Goal: Task Accomplishment & Management: Complete application form

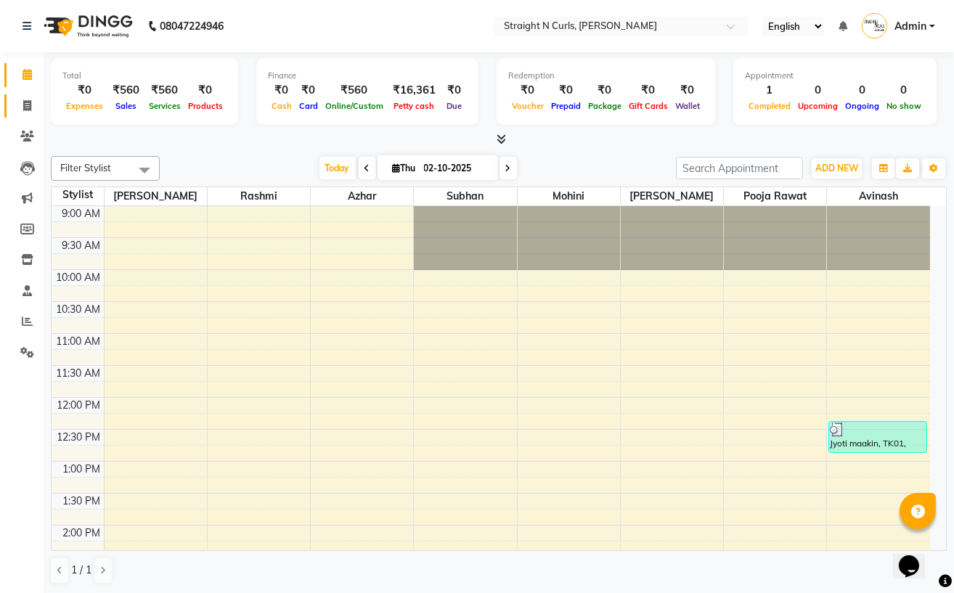
click at [19, 96] on link "Invoice" at bounding box center [21, 106] width 35 height 24
select select "service"
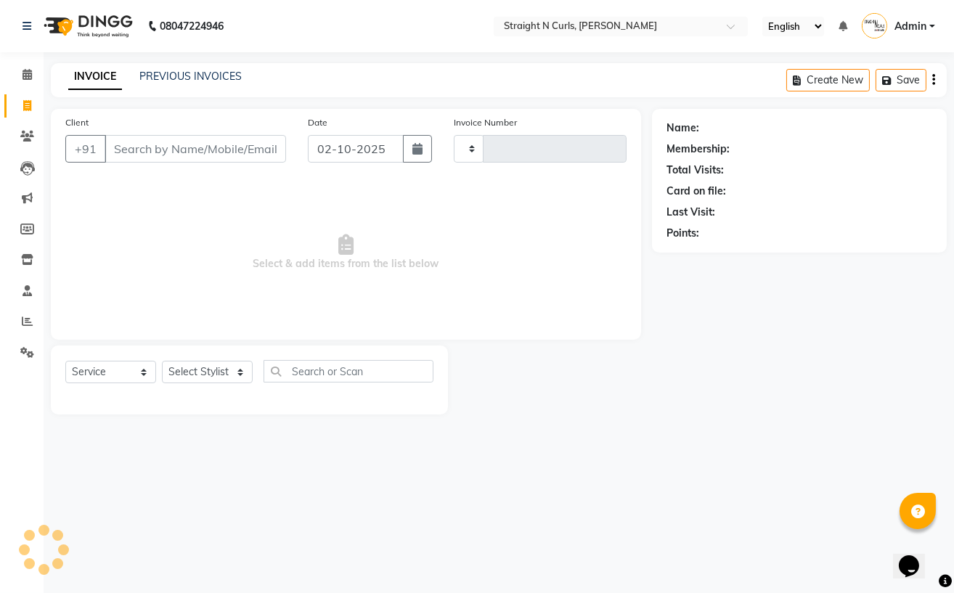
type input "1191"
select select "7039"
click at [136, 152] on input "Client" at bounding box center [195, 149] width 181 height 28
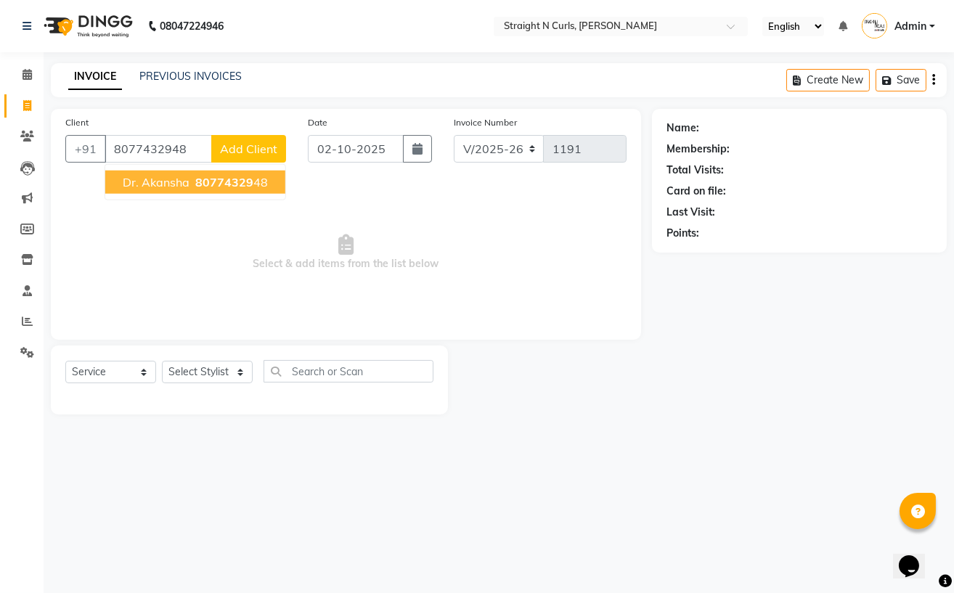
type input "8077432948"
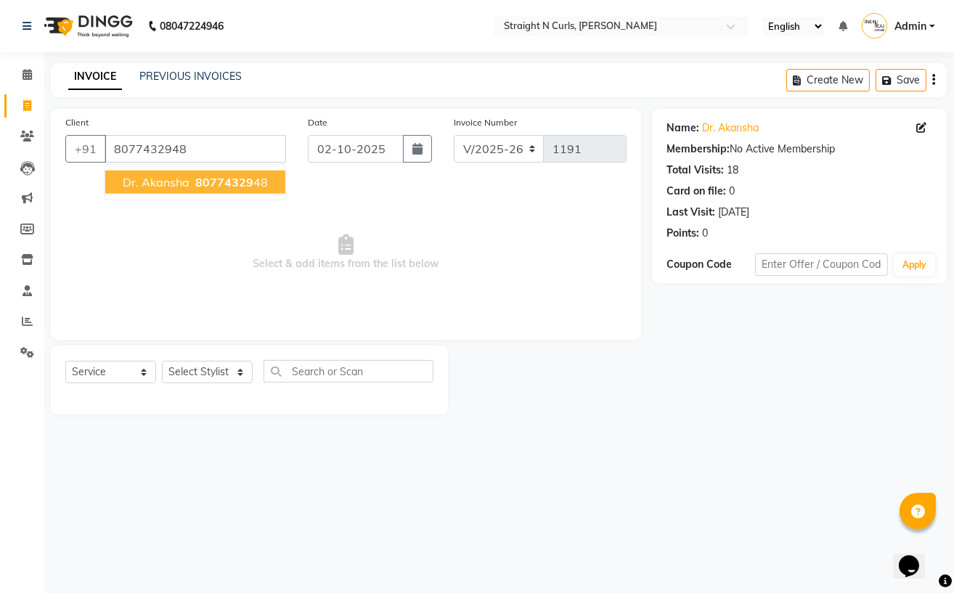
click at [235, 189] on span "80774329" at bounding box center [224, 182] width 58 height 15
click at [192, 377] on select "Select Stylist Avinash Azhar Gautam Kamboj Mohini Paras Kamboj parvez pooja raw…" at bounding box center [207, 372] width 91 height 23
select select "59168"
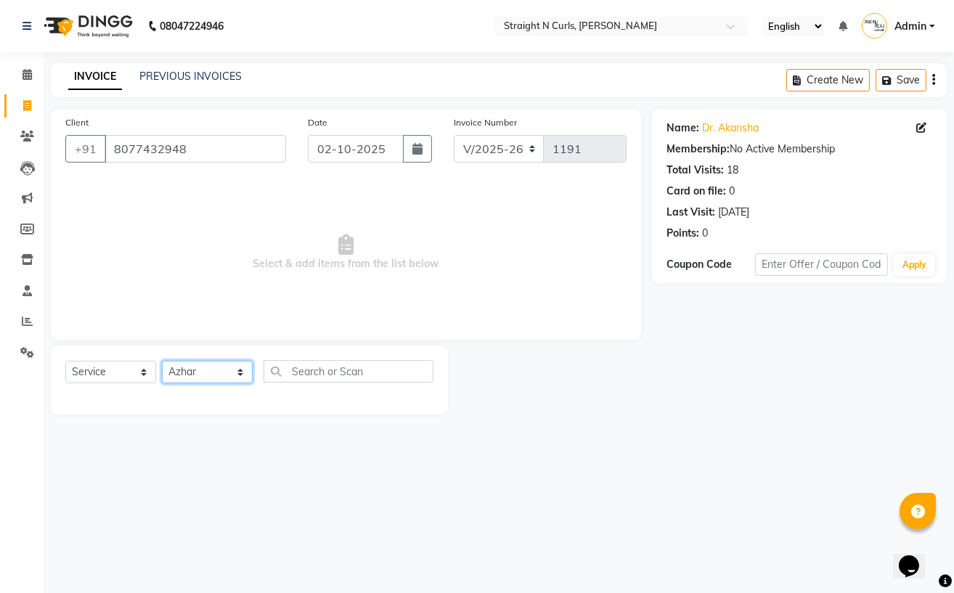
click at [162, 361] on select "Select Stylist Avinash Azhar Gautam Kamboj Mohini Paras Kamboj parvez pooja raw…" at bounding box center [207, 372] width 91 height 23
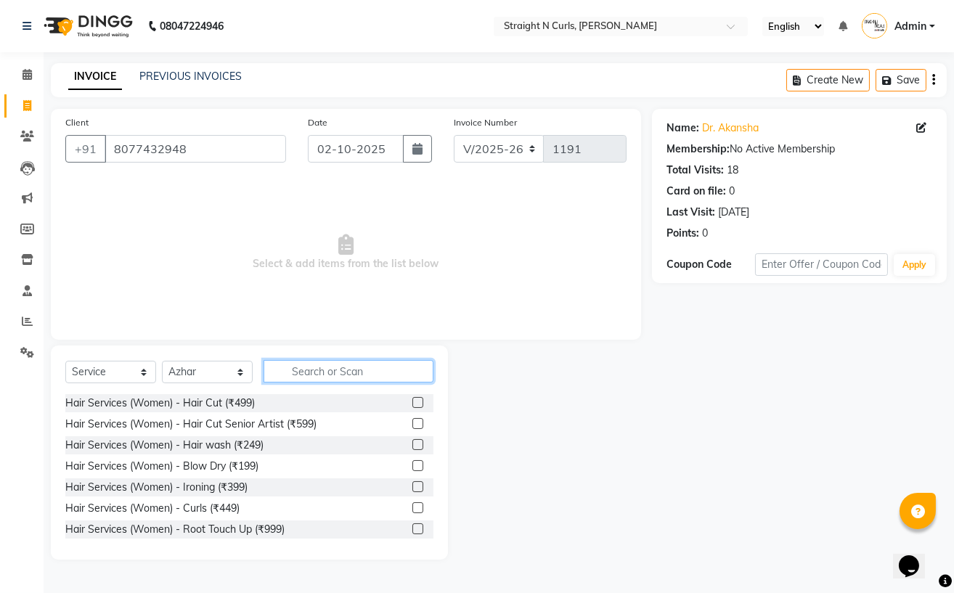
click at [319, 369] on input "text" at bounding box center [348, 371] width 170 height 23
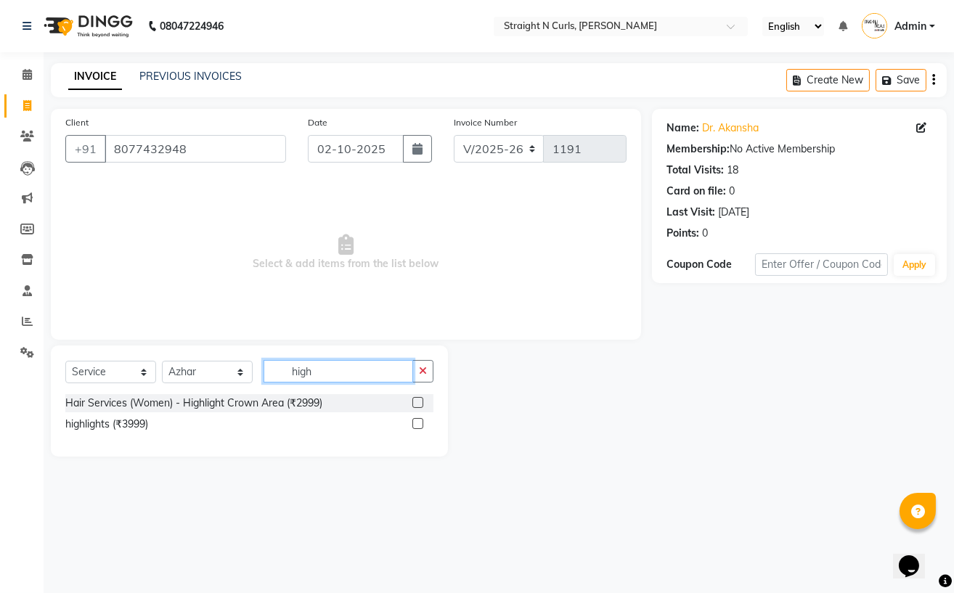
type input "high"
click at [418, 426] on label at bounding box center [417, 423] width 11 height 11
click at [418, 426] on input "checkbox" at bounding box center [416, 424] width 9 height 9
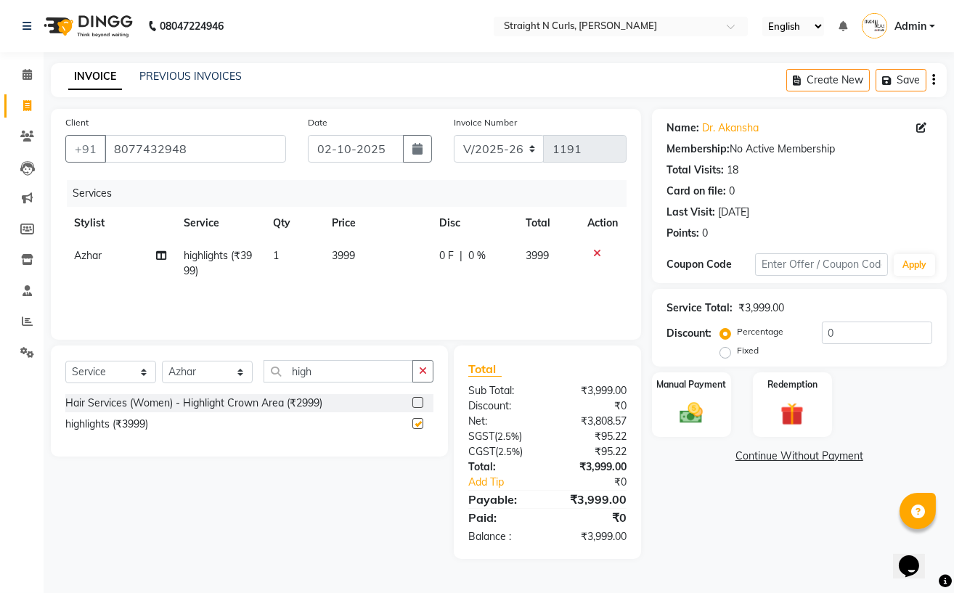
checkbox input "false"
click at [354, 253] on span "3999" at bounding box center [343, 255] width 23 height 13
select select "59168"
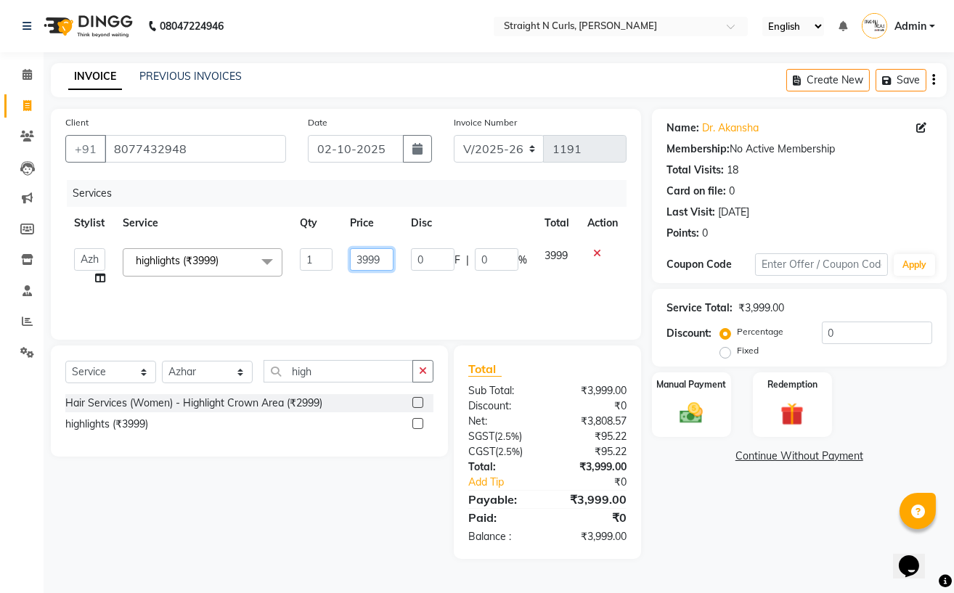
click at [378, 258] on input "3999" at bounding box center [372, 259] width 44 height 23
type input "3"
type input "5000"
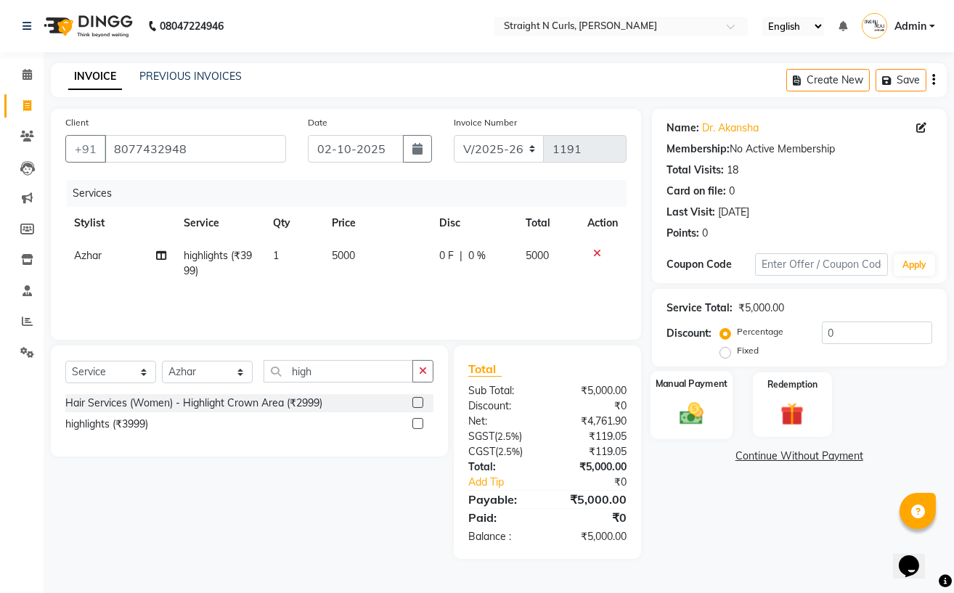
click at [691, 398] on div "Manual Payment" at bounding box center [691, 405] width 82 height 68
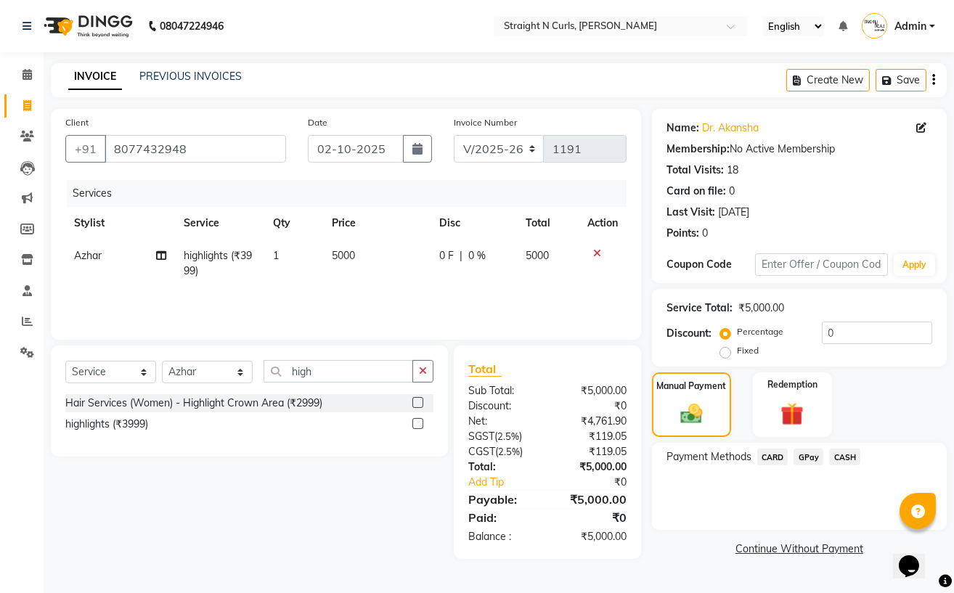
click at [840, 458] on span "CASH" at bounding box center [844, 457] width 31 height 17
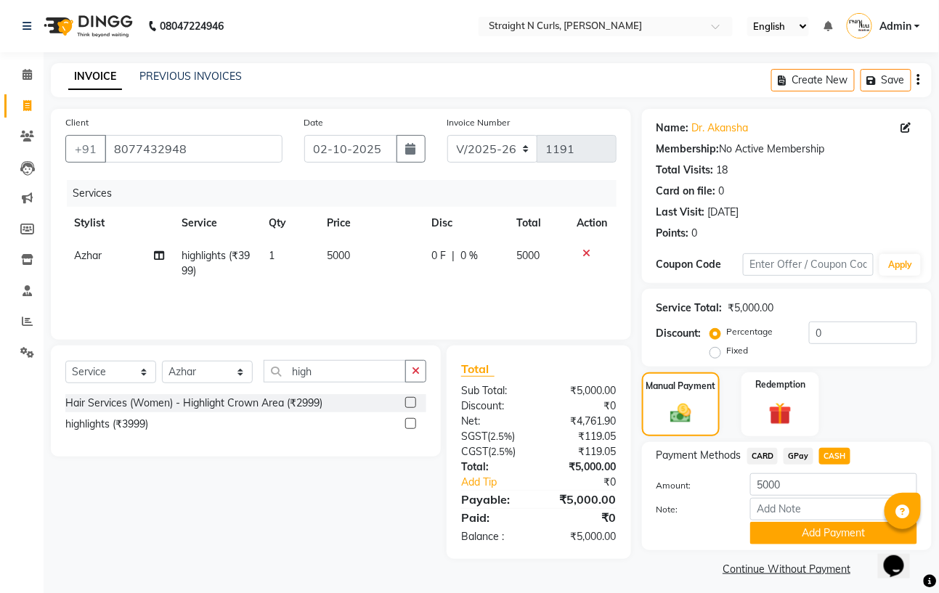
scroll to position [9, 0]
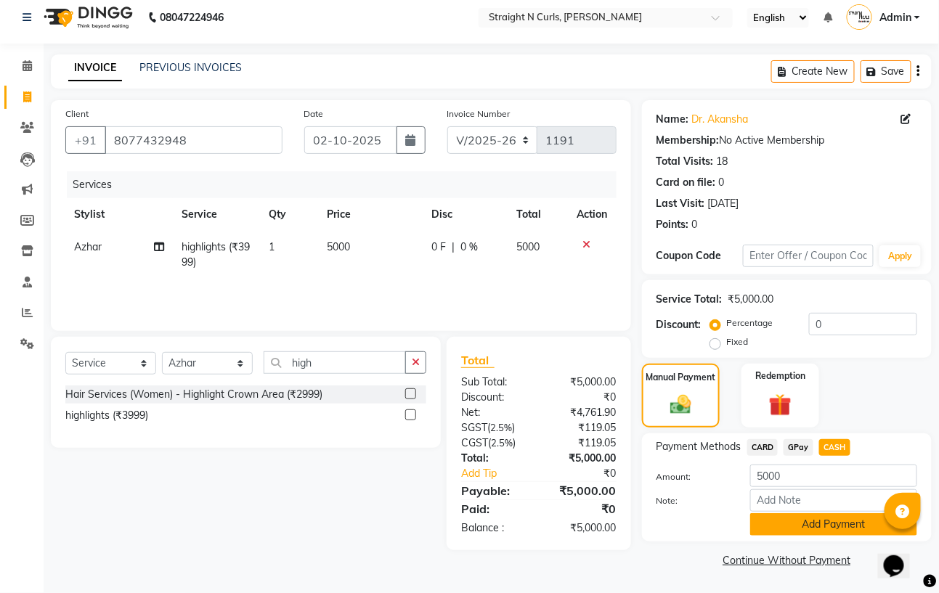
click at [796, 523] on button "Add Payment" at bounding box center [833, 524] width 167 height 23
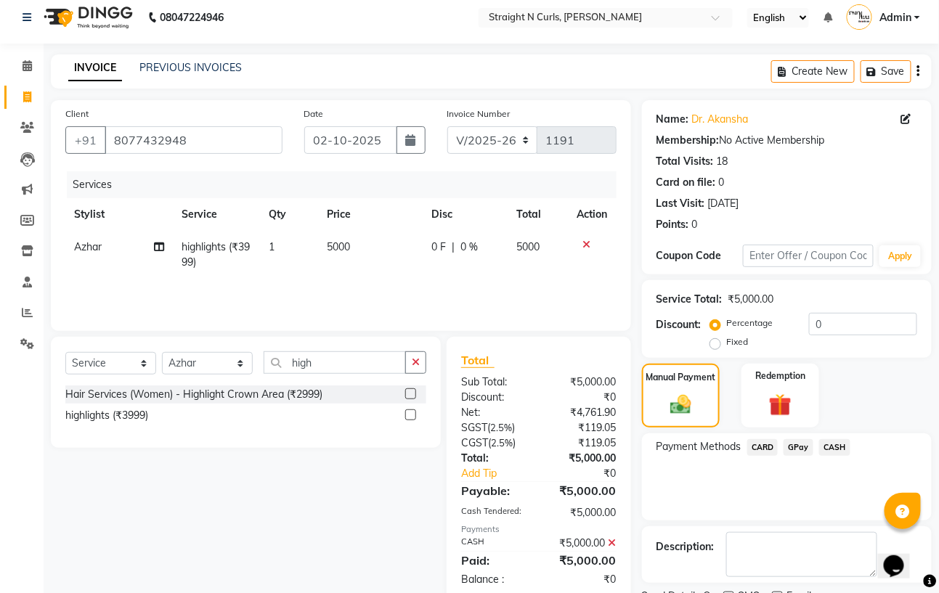
scroll to position [70, 0]
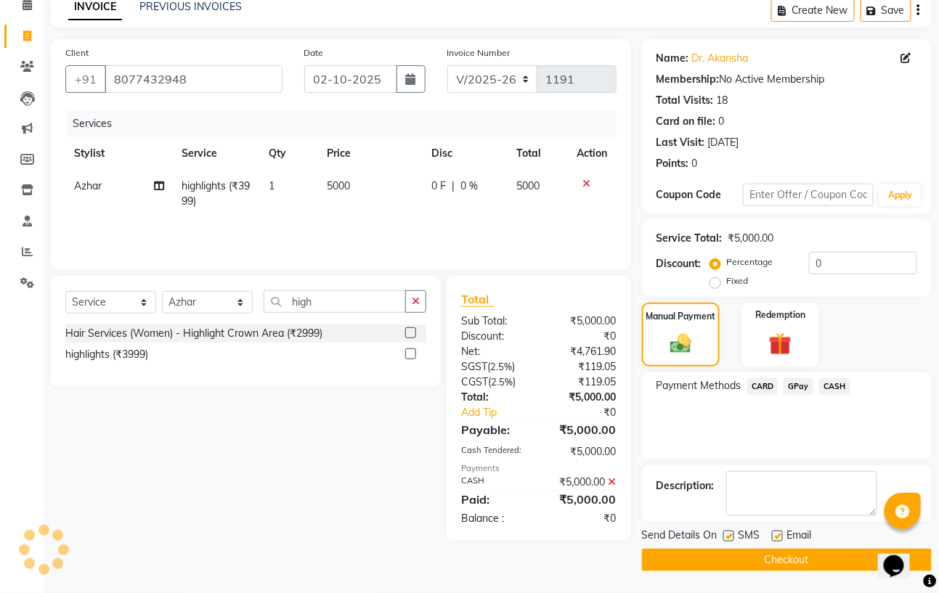
click at [830, 557] on button "Checkout" at bounding box center [787, 560] width 290 height 23
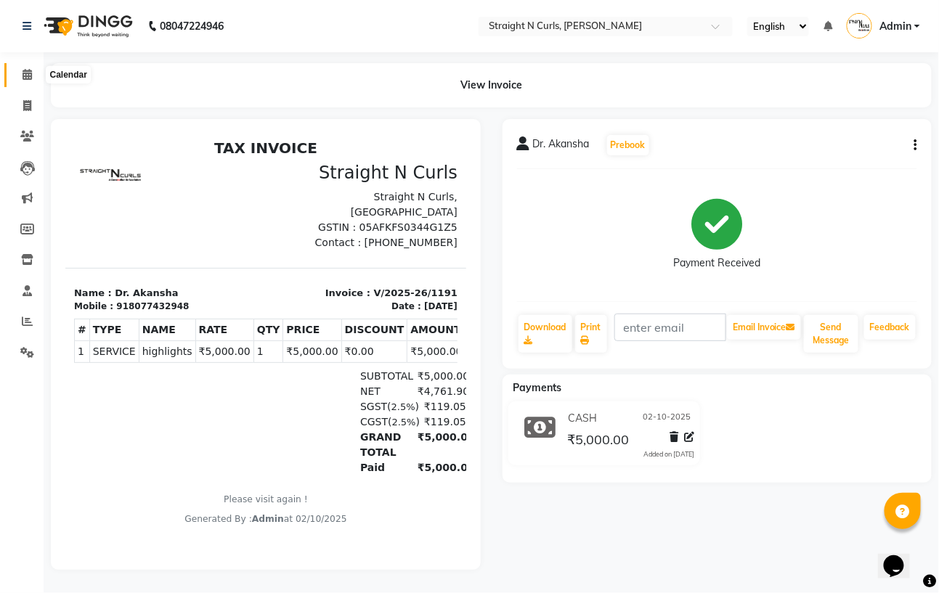
click at [35, 75] on span at bounding box center [27, 75] width 25 height 17
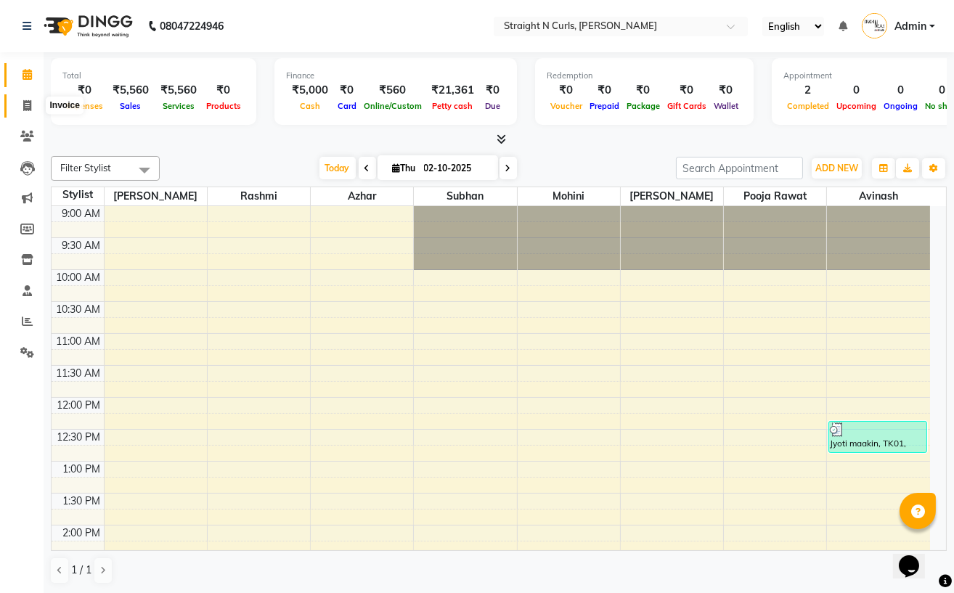
click at [28, 105] on icon at bounding box center [27, 105] width 8 height 11
select select "service"
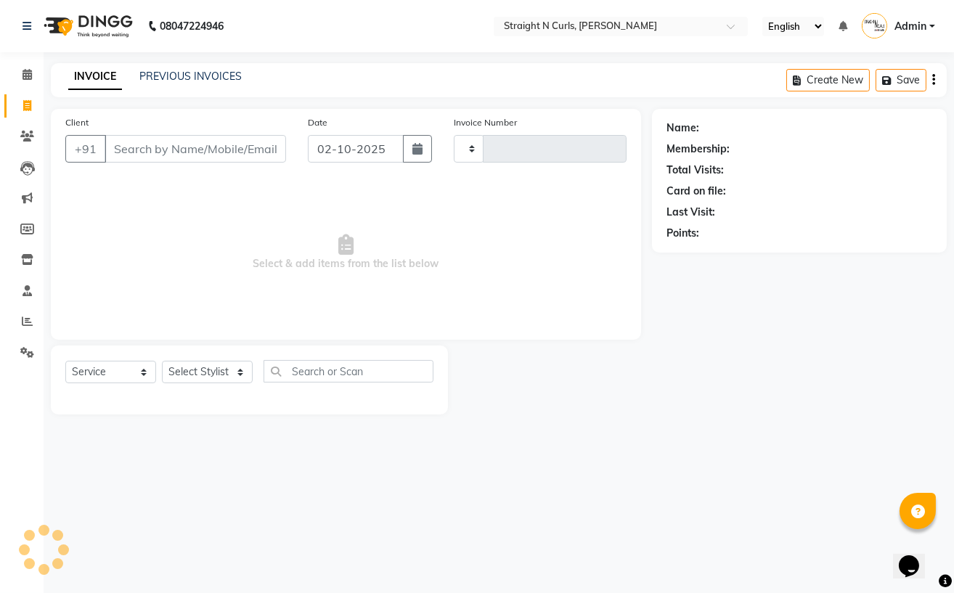
type input "1192"
select select "7039"
click at [25, 232] on icon at bounding box center [27, 229] width 14 height 11
select select
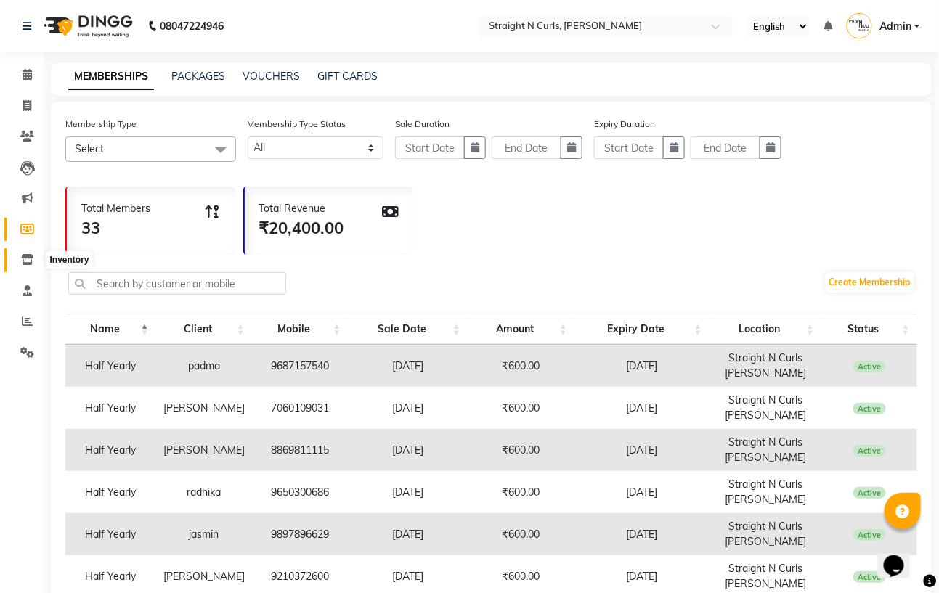
click at [24, 264] on icon at bounding box center [27, 259] width 12 height 11
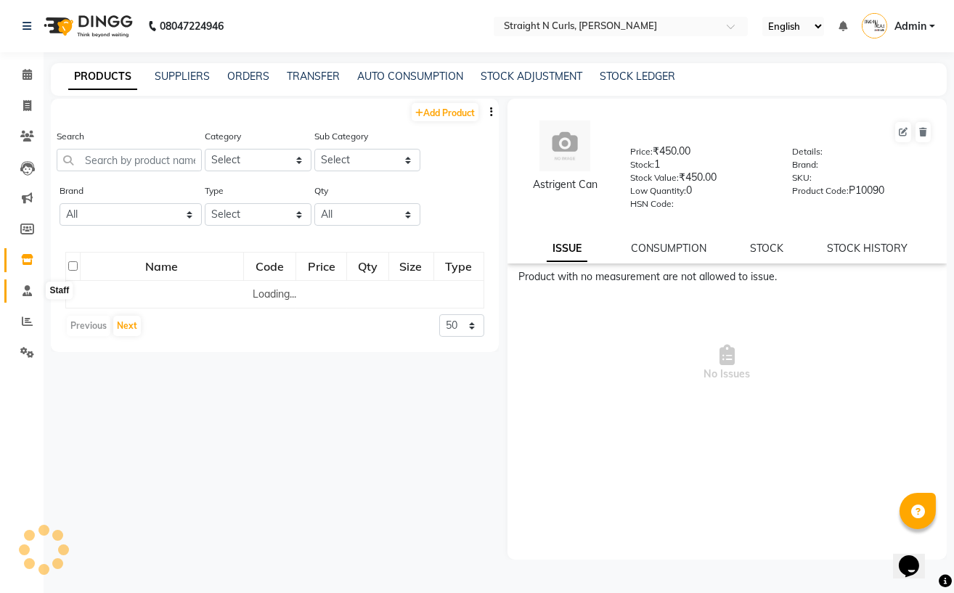
click at [28, 290] on icon at bounding box center [27, 290] width 9 height 11
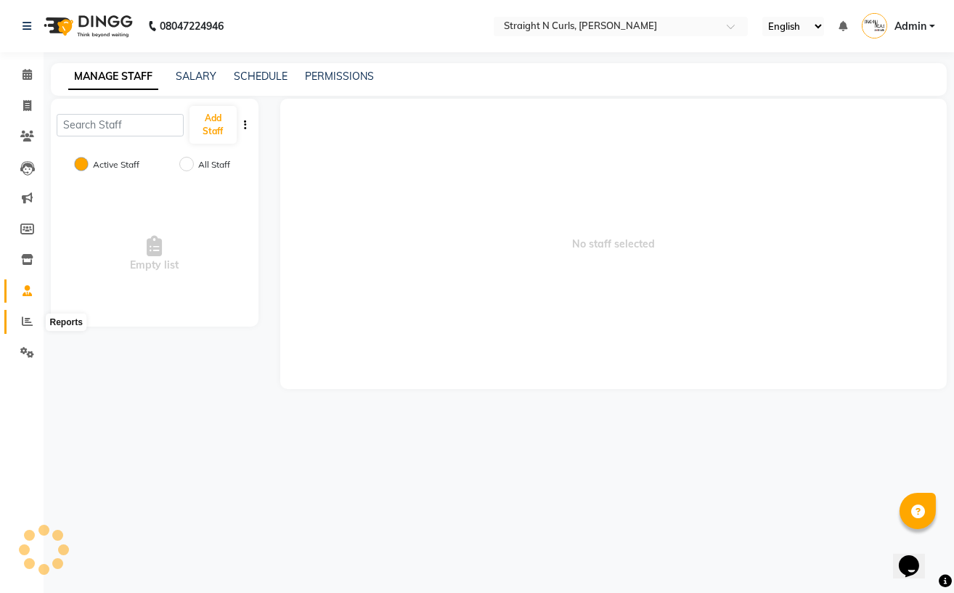
click at [28, 324] on icon at bounding box center [27, 321] width 11 height 11
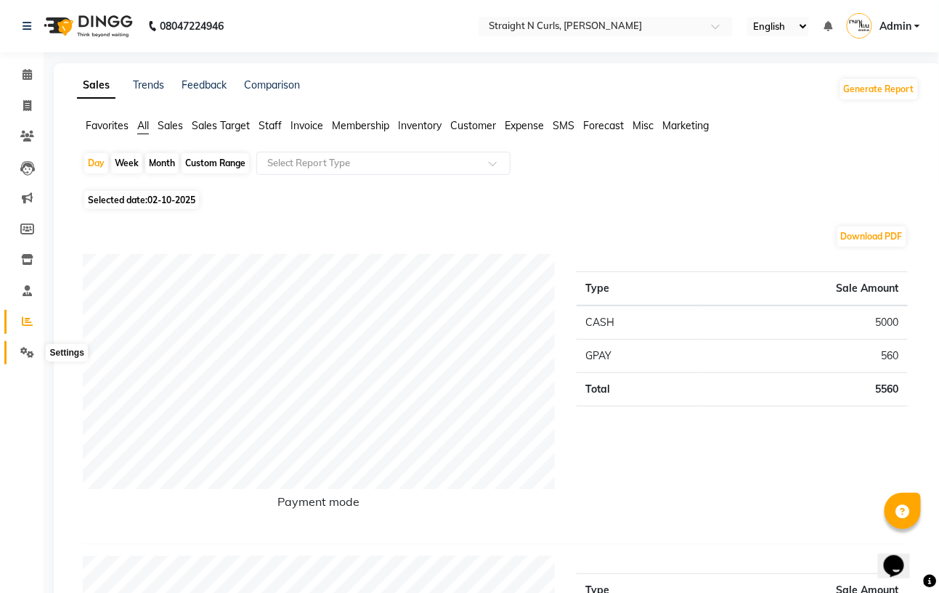
click at [31, 353] on icon at bounding box center [27, 352] width 14 height 11
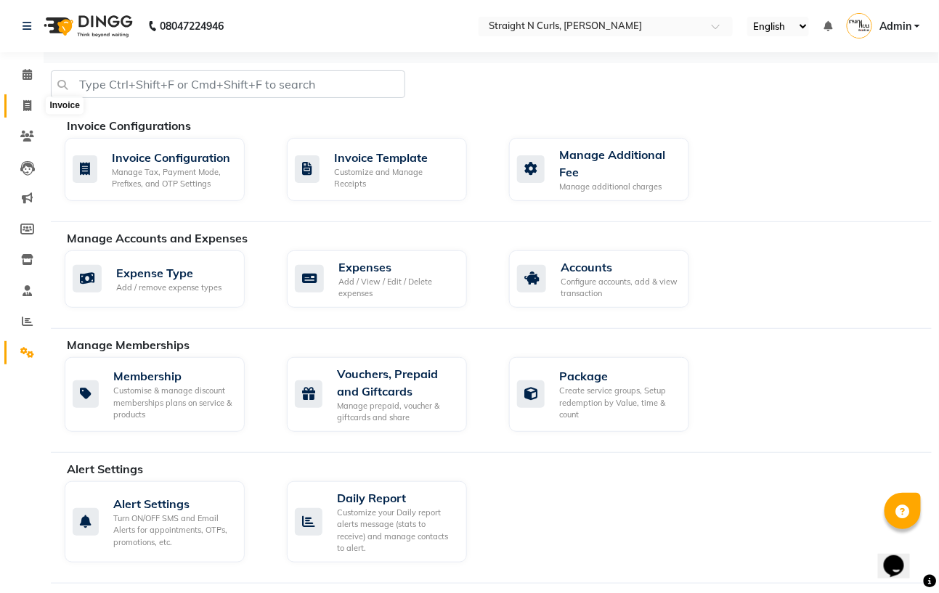
click at [30, 107] on icon at bounding box center [27, 105] width 8 height 11
select select "service"
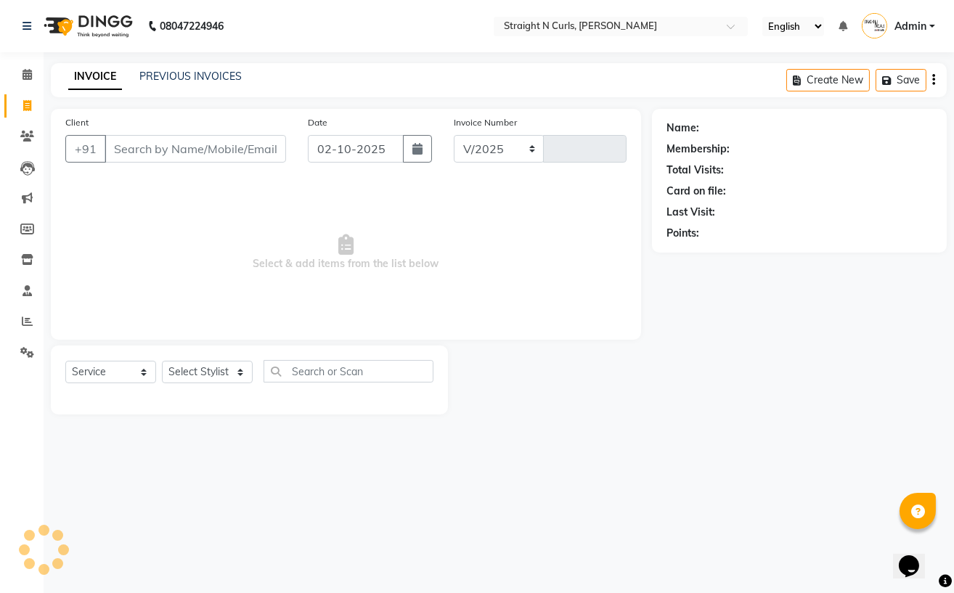
select select "7039"
type input "1192"
click at [25, 76] on icon at bounding box center [27, 74] width 9 height 11
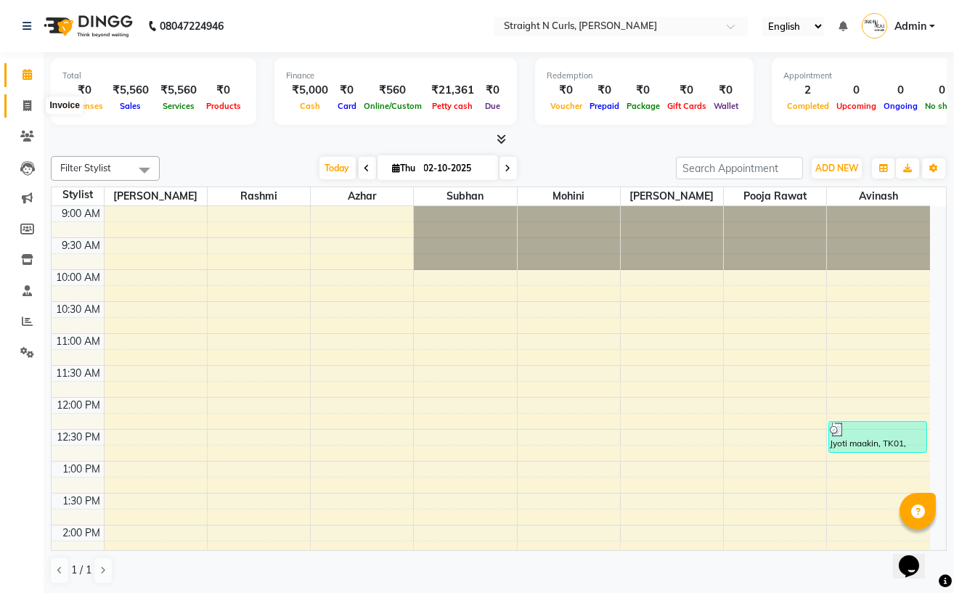
click at [23, 103] on icon at bounding box center [27, 105] width 8 height 11
select select "7039"
select select "service"
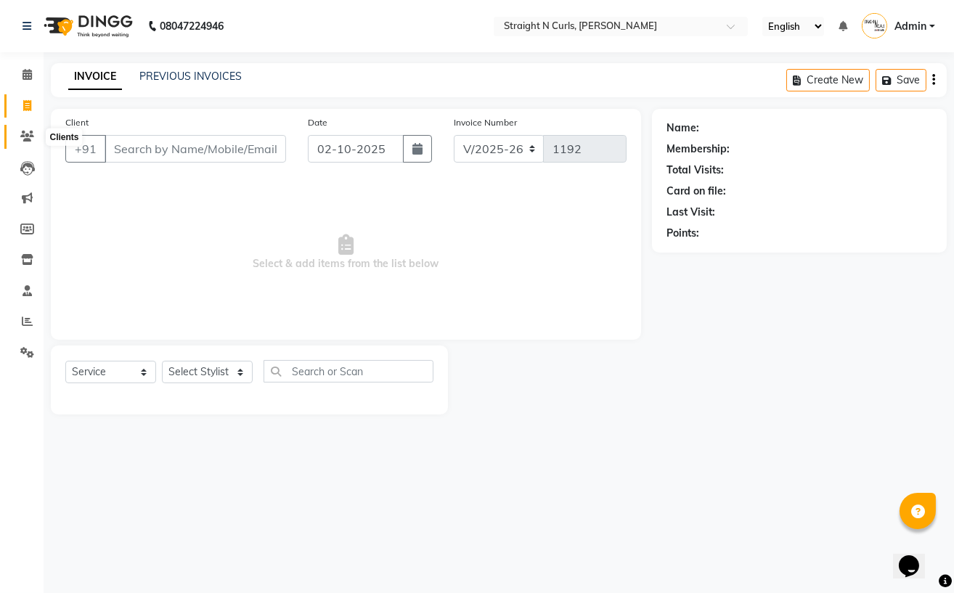
click at [30, 134] on icon at bounding box center [27, 136] width 14 height 11
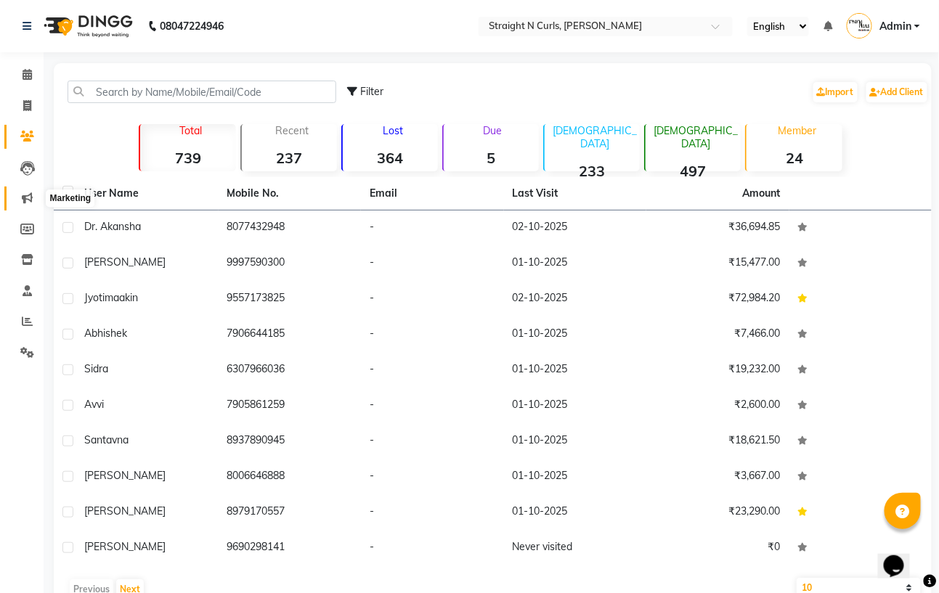
click at [27, 197] on icon at bounding box center [27, 197] width 11 height 11
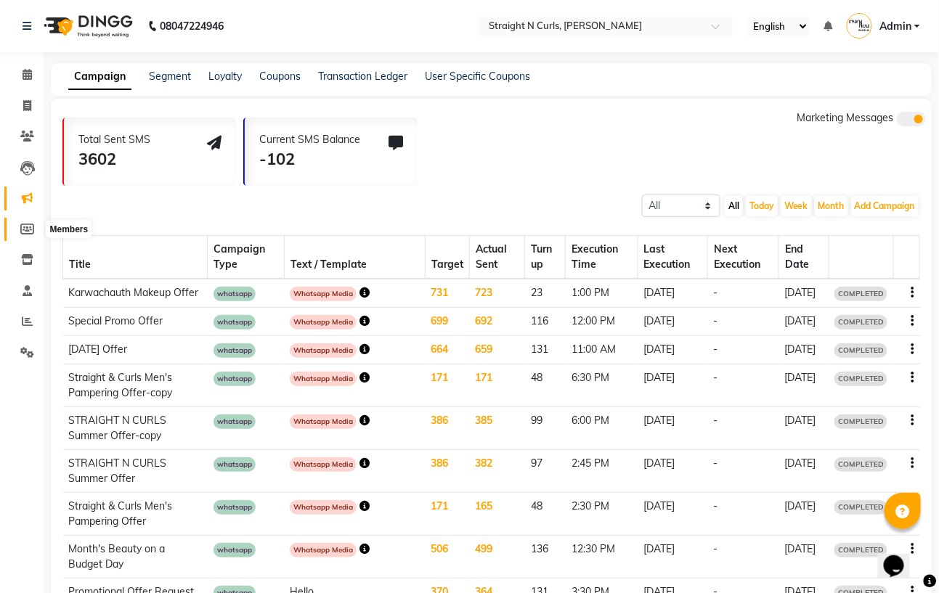
click at [31, 227] on icon at bounding box center [27, 229] width 14 height 11
select select
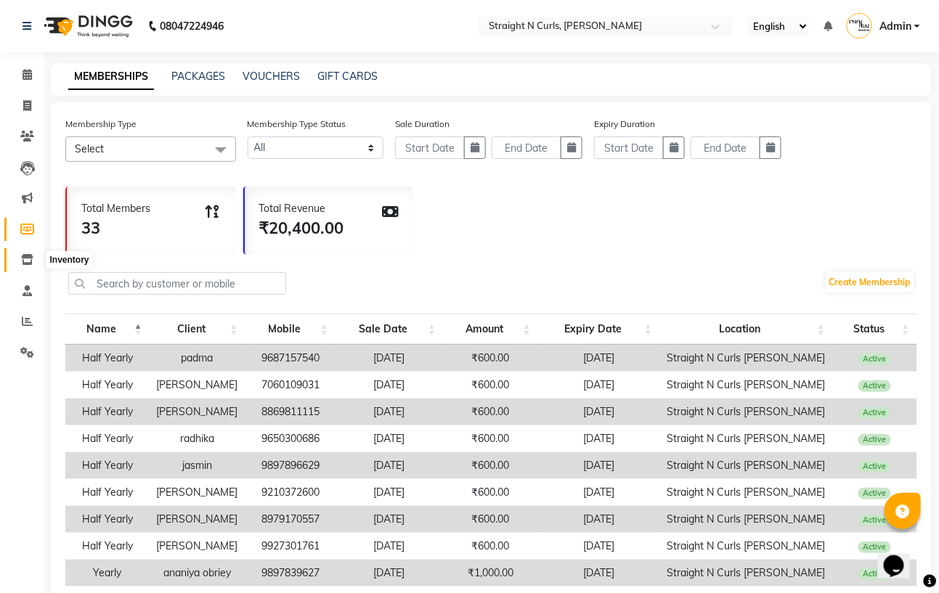
drag, startPoint x: 28, startPoint y: 263, endPoint x: 30, endPoint y: 255, distance: 9.2
click at [28, 263] on icon at bounding box center [27, 259] width 12 height 11
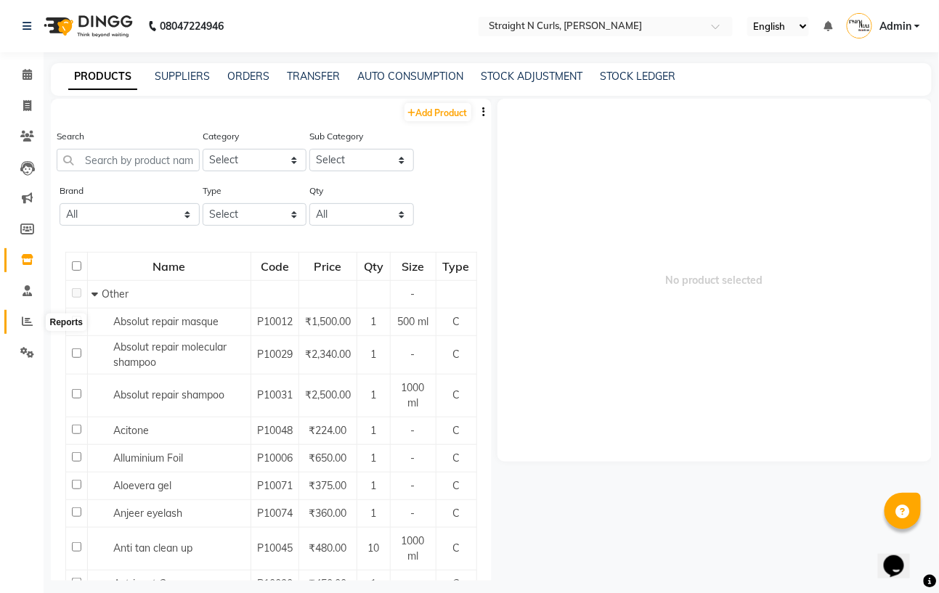
click at [25, 323] on icon at bounding box center [27, 321] width 11 height 11
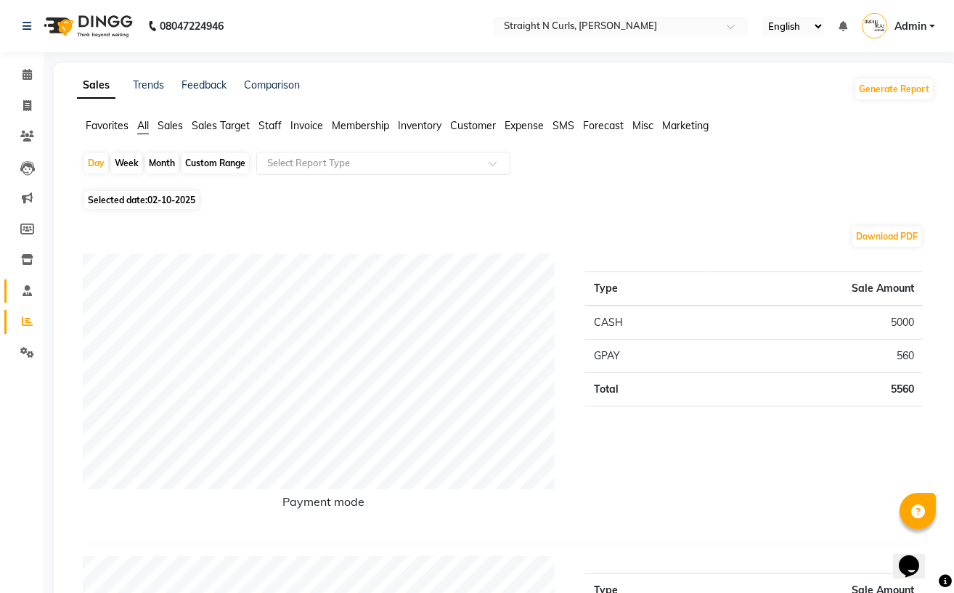
click at [23, 300] on link "Staff" at bounding box center [21, 291] width 35 height 24
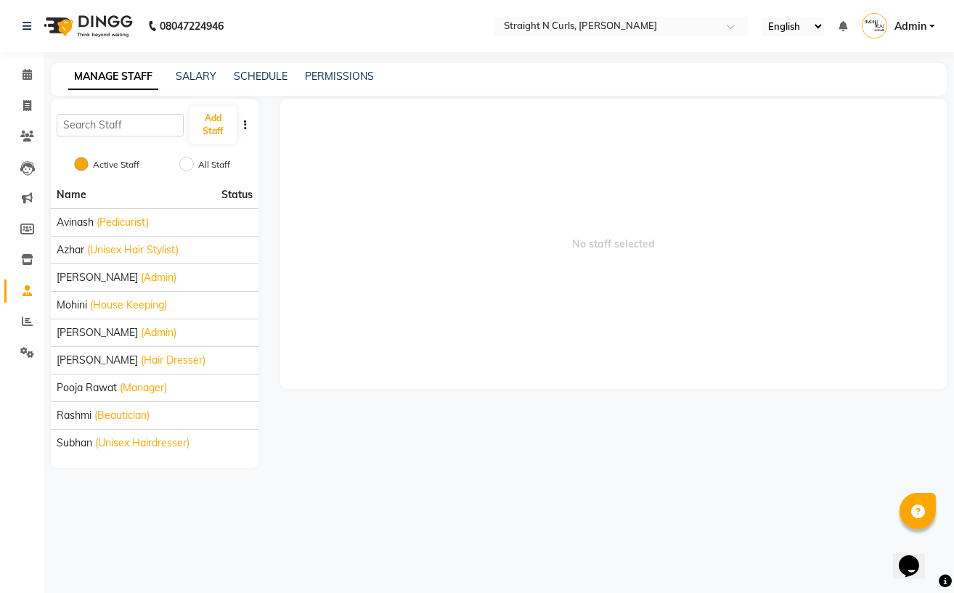
click at [17, 333] on li "Reports" at bounding box center [22, 321] width 44 height 31
click at [23, 325] on icon at bounding box center [27, 321] width 11 height 11
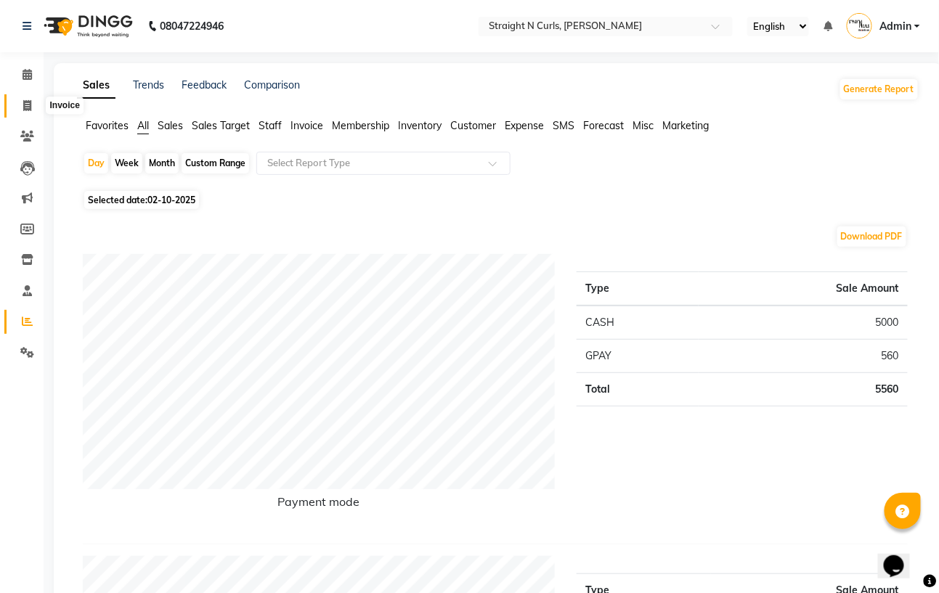
click at [30, 106] on icon at bounding box center [27, 105] width 8 height 11
select select "service"
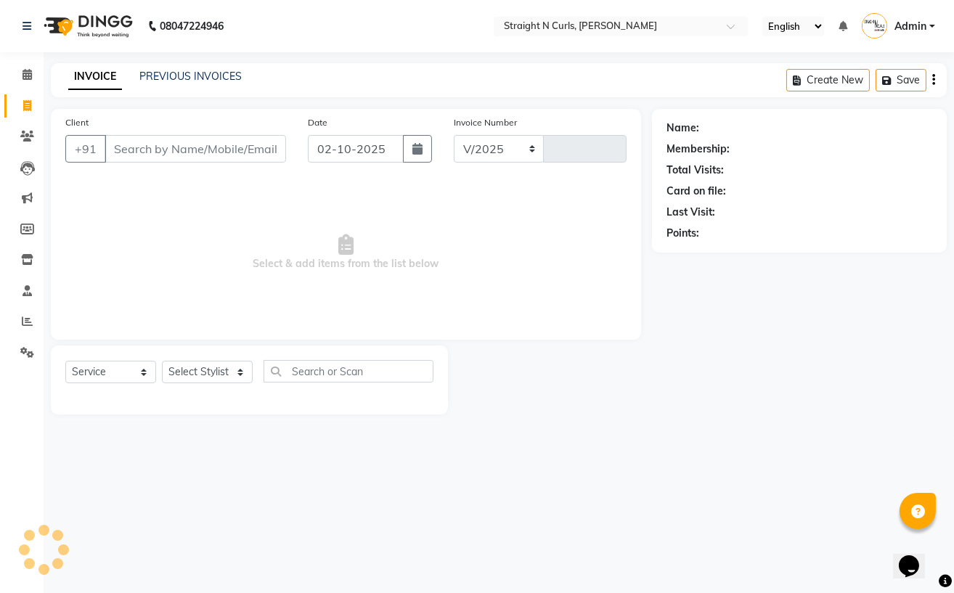
select select "7039"
type input "1192"
drag, startPoint x: 794, startPoint y: 405, endPoint x: 780, endPoint y: 402, distance: 14.1
click at [793, 404] on div "Name: Membership: Total Visits: Card on file: Last Visit: Points:" at bounding box center [805, 262] width 306 height 306
click at [23, 82] on span at bounding box center [27, 75] width 25 height 17
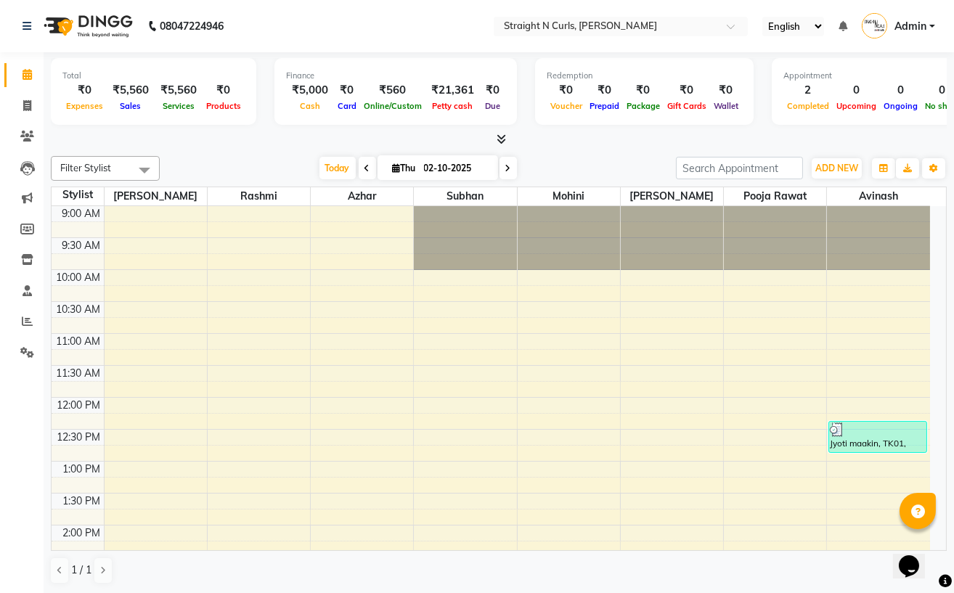
click at [654, 295] on div "9:00 AM 9:30 AM 10:00 AM 10:30 AM 11:00 AM 11:30 AM 12:00 PM 12:30 PM 1:00 PM 1…" at bounding box center [491, 589] width 878 height 766
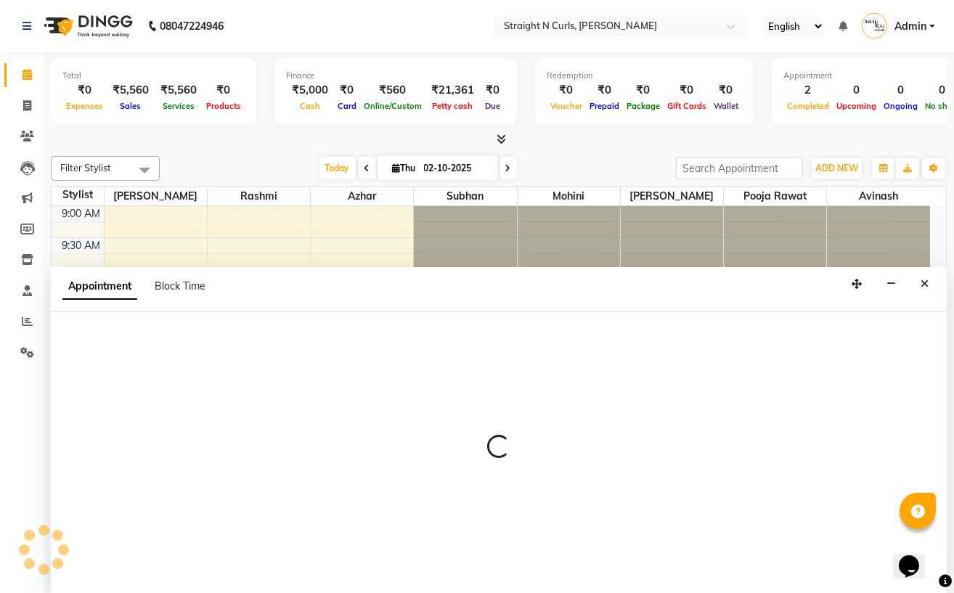
select select "74327"
select select "615"
select select "tentative"
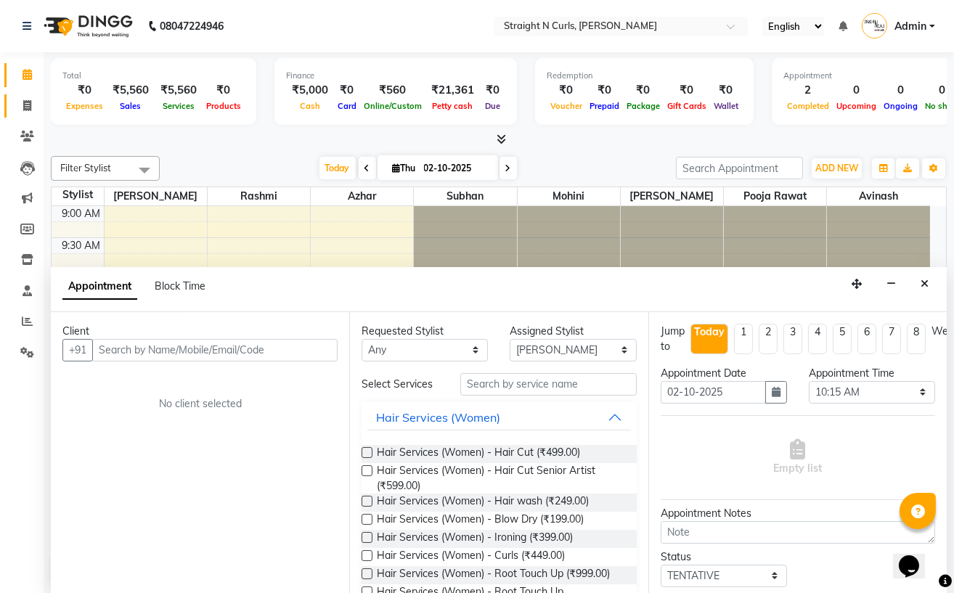
click at [28, 115] on link "Invoice" at bounding box center [21, 106] width 35 height 24
select select "service"
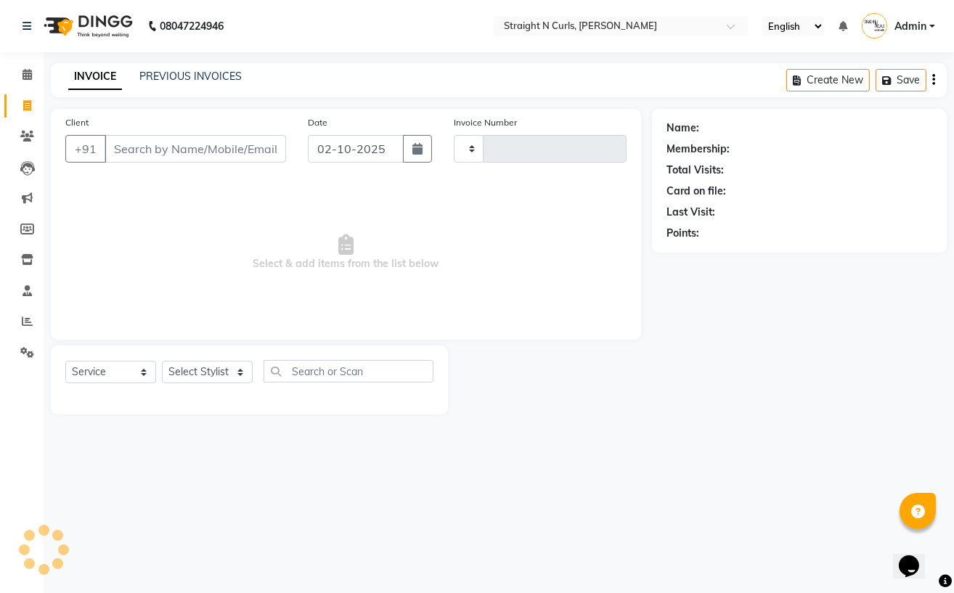
type input "1192"
select select "7039"
click at [163, 147] on input "Client" at bounding box center [195, 149] width 181 height 28
type input "7897201115"
click at [225, 148] on span "Add Client" at bounding box center [248, 149] width 57 height 15
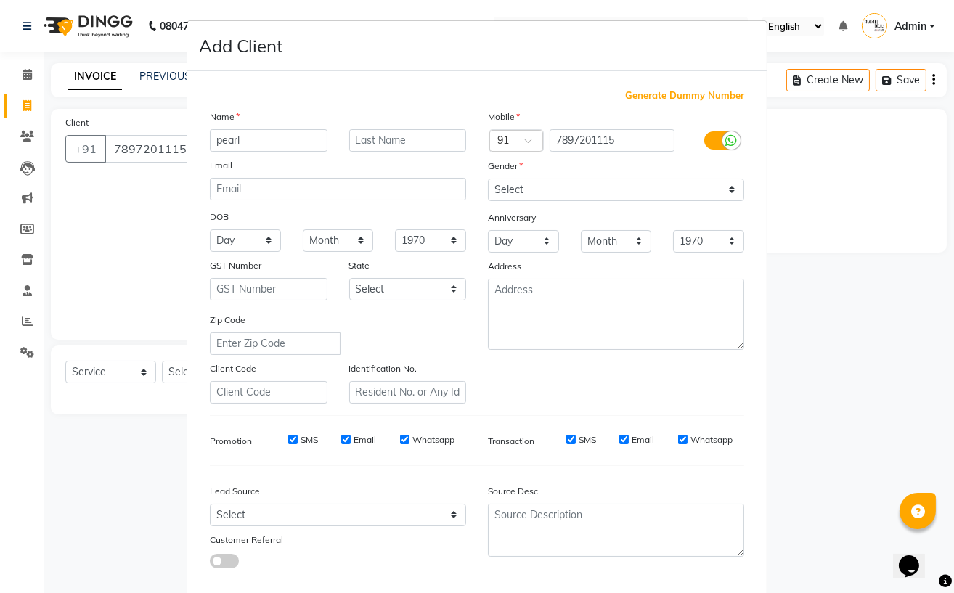
type input "pearl"
click at [631, 190] on select "Select Male Female Other Prefer Not To Say" at bounding box center [616, 190] width 256 height 23
select select "female"
click at [488, 179] on select "Select Male Female Other Prefer Not To Say" at bounding box center [616, 190] width 256 height 23
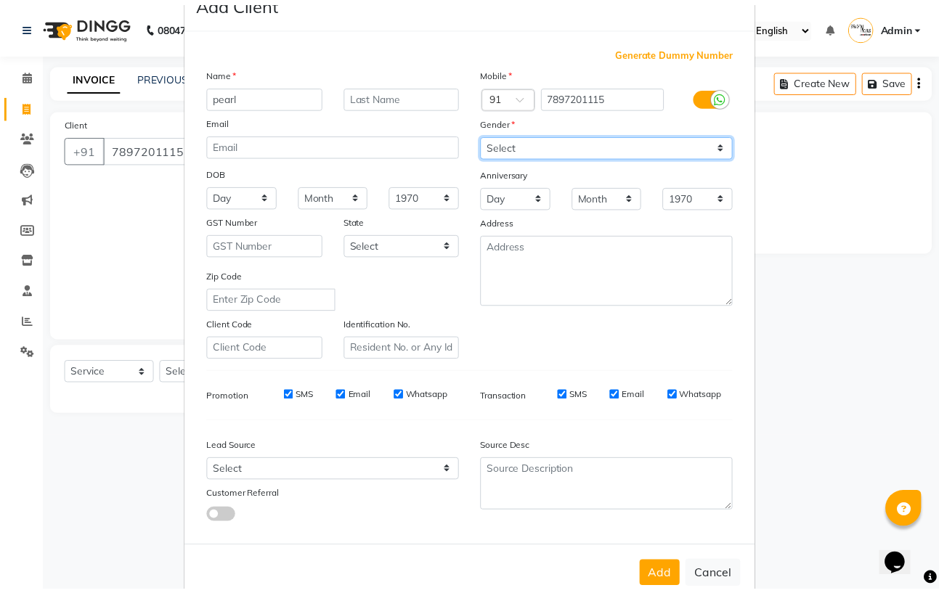
scroll to position [81, 0]
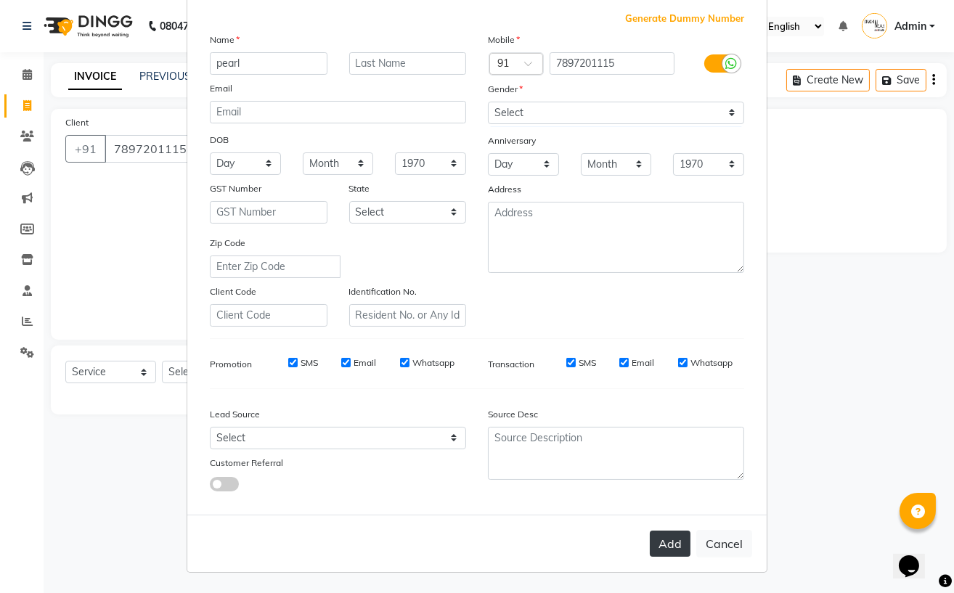
click at [668, 547] on button "Add" at bounding box center [670, 544] width 41 height 26
select select
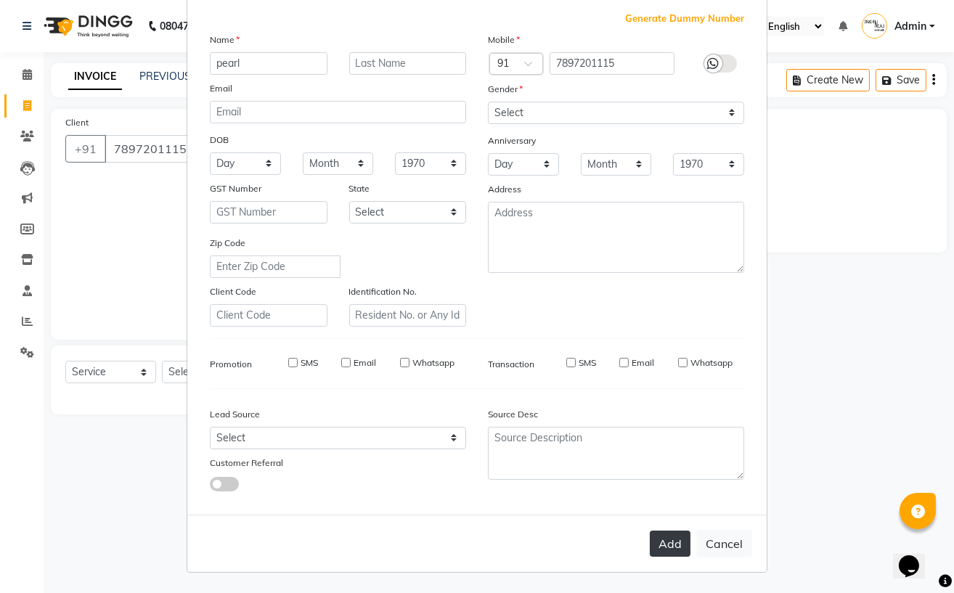
select select
checkbox input "false"
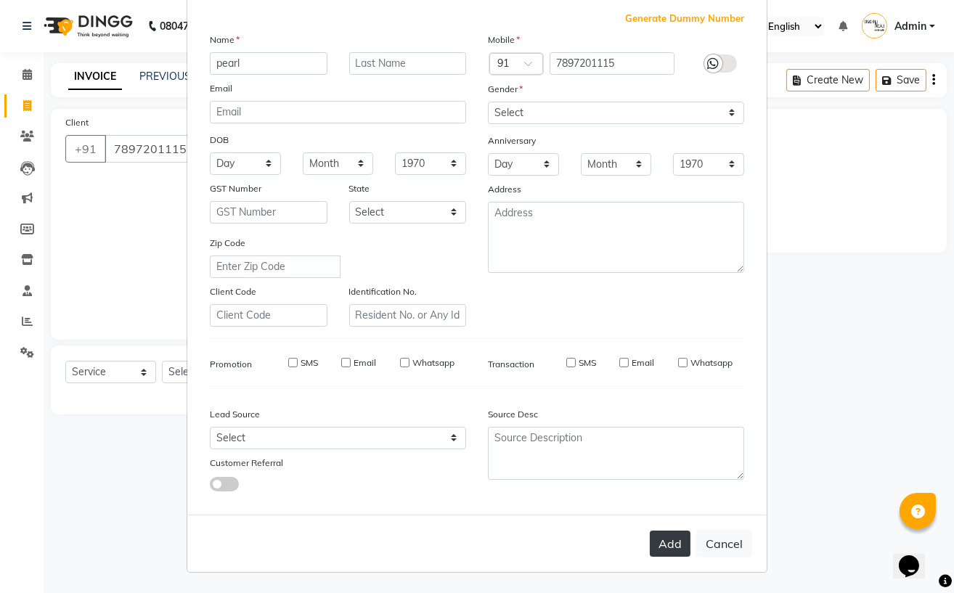
checkbox input "false"
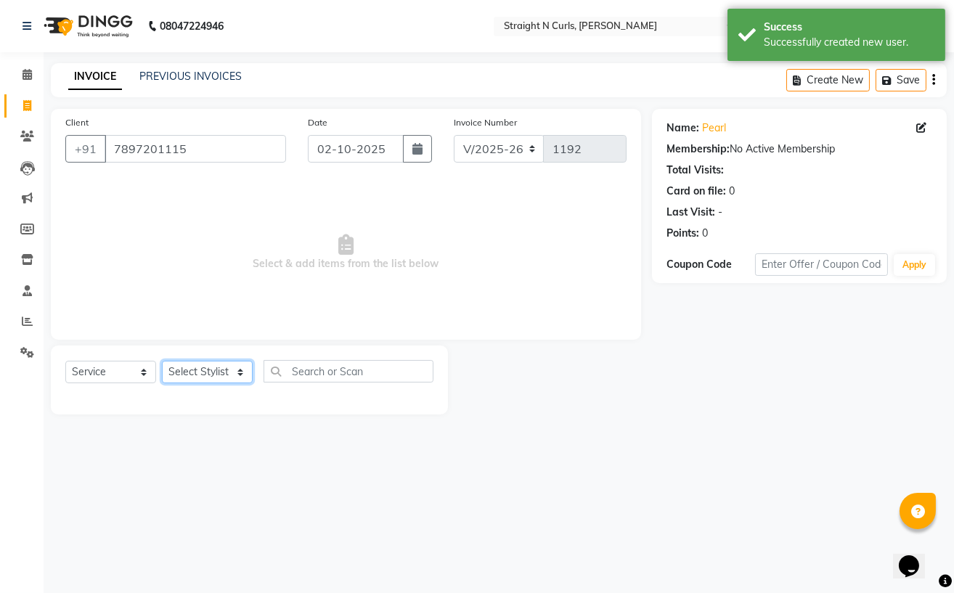
click at [189, 369] on select "Select Stylist Avinash Azhar Gautam Kamboj Mohini Paras Kamboj parvez pooja raw…" at bounding box center [207, 372] width 91 height 23
select select "61431"
click at [162, 361] on select "Select Stylist Avinash Azhar Gautam Kamboj Mohini Paras Kamboj parvez pooja raw…" at bounding box center [207, 372] width 91 height 23
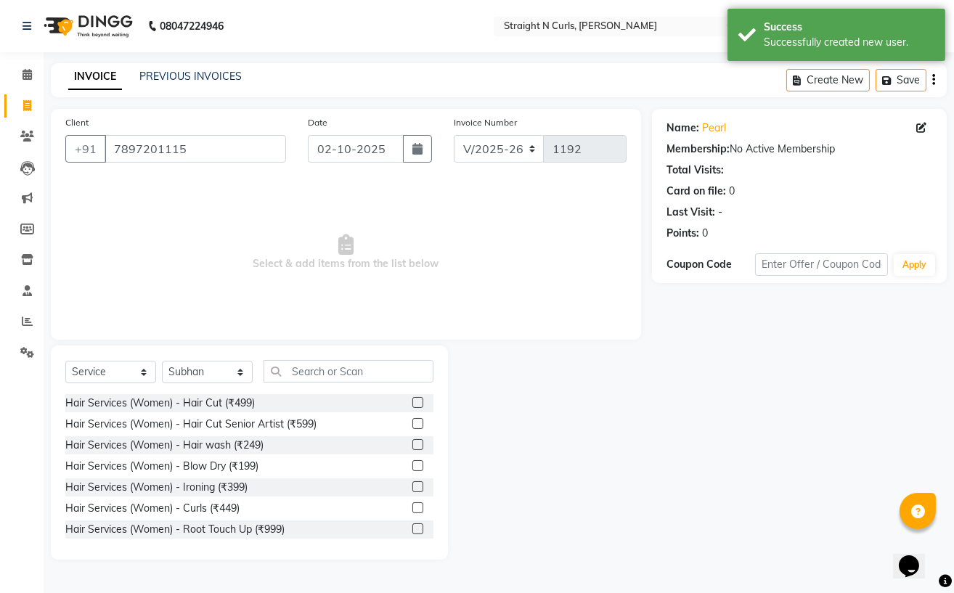
click at [412, 399] on label at bounding box center [417, 402] width 11 height 11
click at [412, 399] on input "checkbox" at bounding box center [416, 402] width 9 height 9
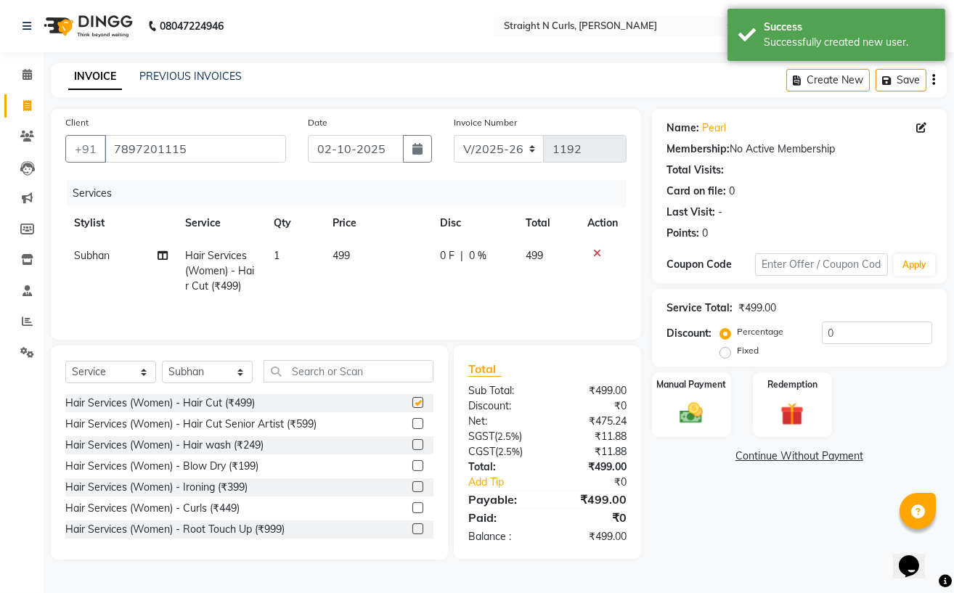
checkbox input "false"
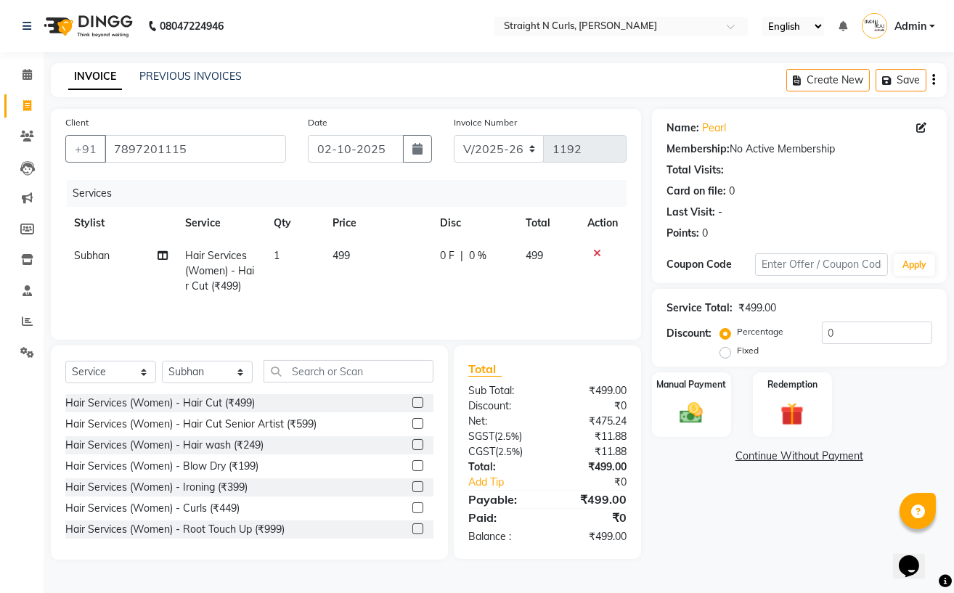
click at [352, 248] on td "499" at bounding box center [377, 271] width 107 height 63
select select "61431"
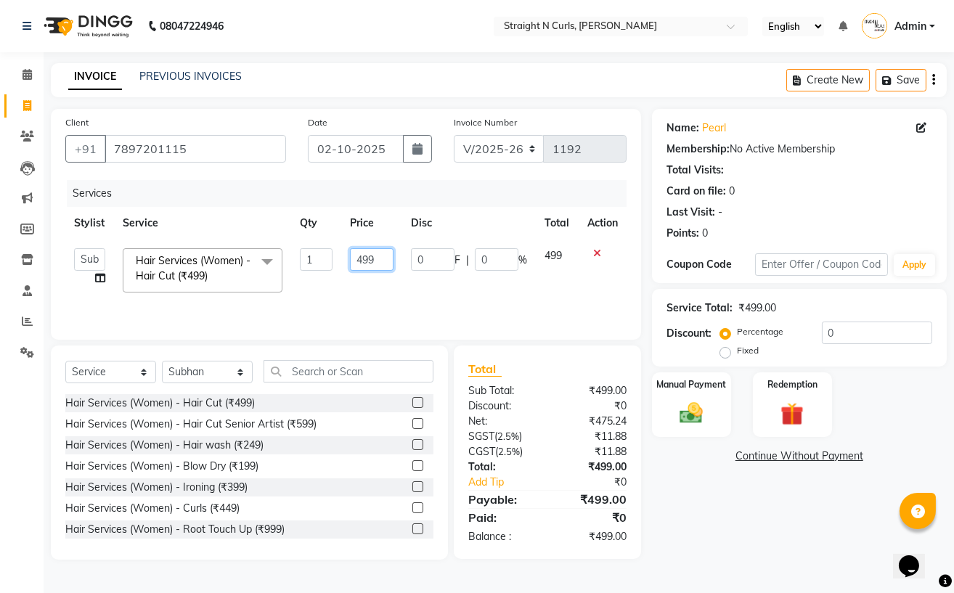
click at [377, 258] on input "499" at bounding box center [372, 259] width 44 height 23
type input "4"
type input "500"
click at [680, 414] on img at bounding box center [690, 413] width 39 height 28
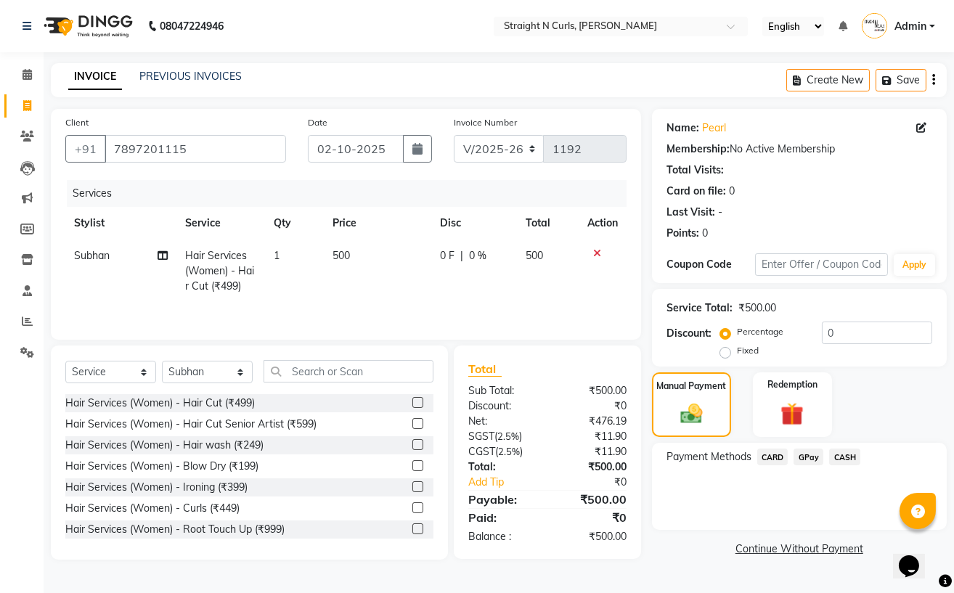
click at [812, 451] on span "GPay" at bounding box center [808, 457] width 30 height 17
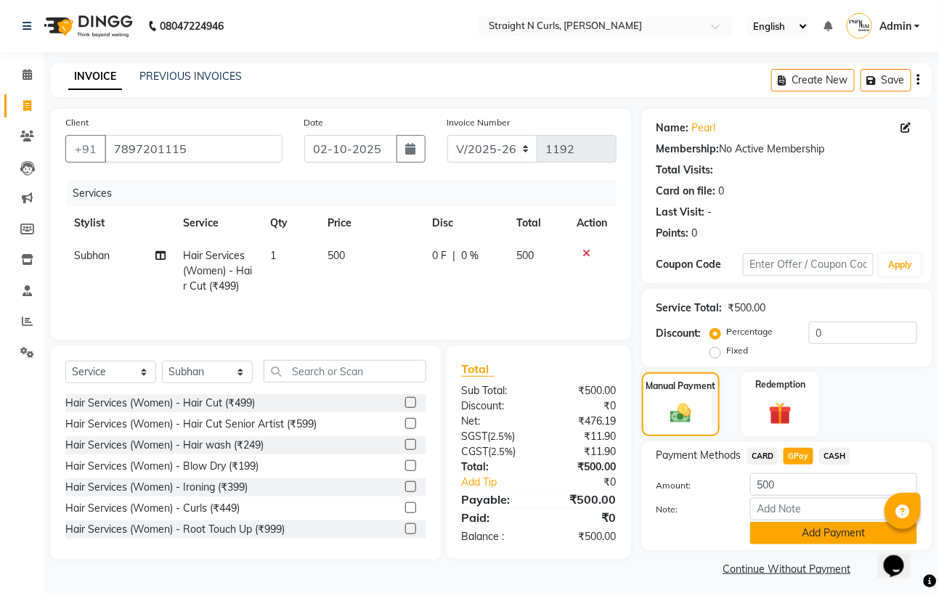
click at [811, 544] on button "Add Payment" at bounding box center [833, 533] width 167 height 23
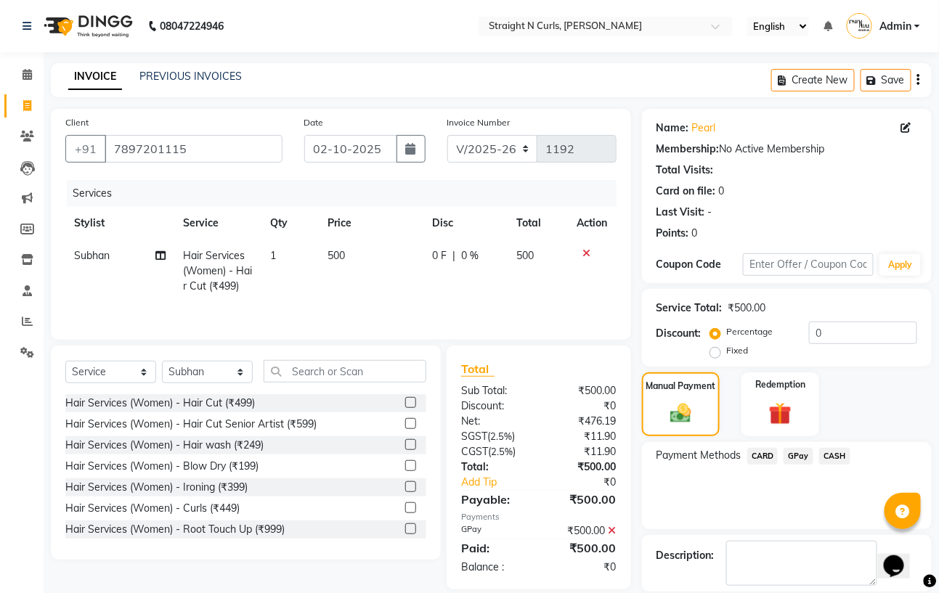
scroll to position [70, 0]
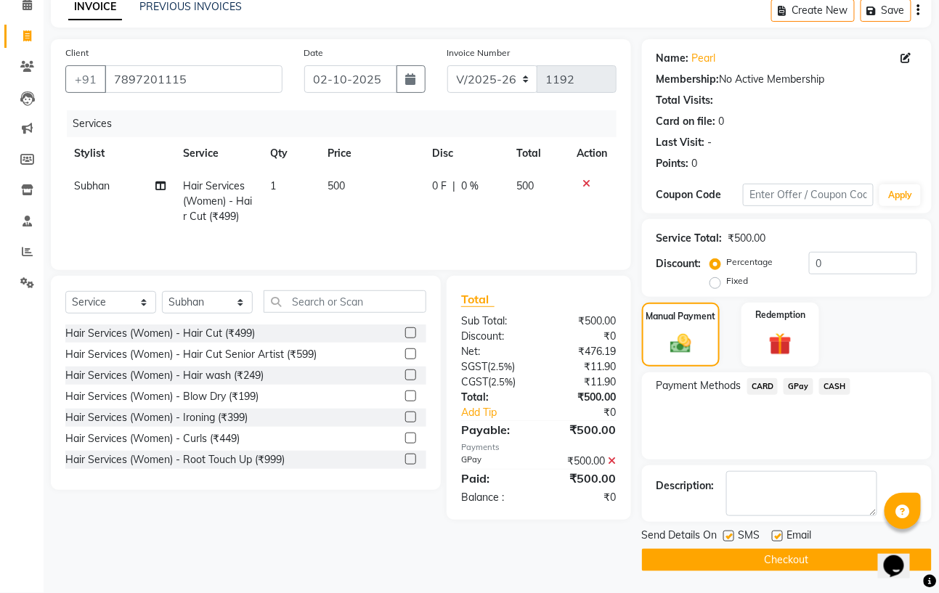
click at [797, 382] on span "GPay" at bounding box center [798, 386] width 30 height 17
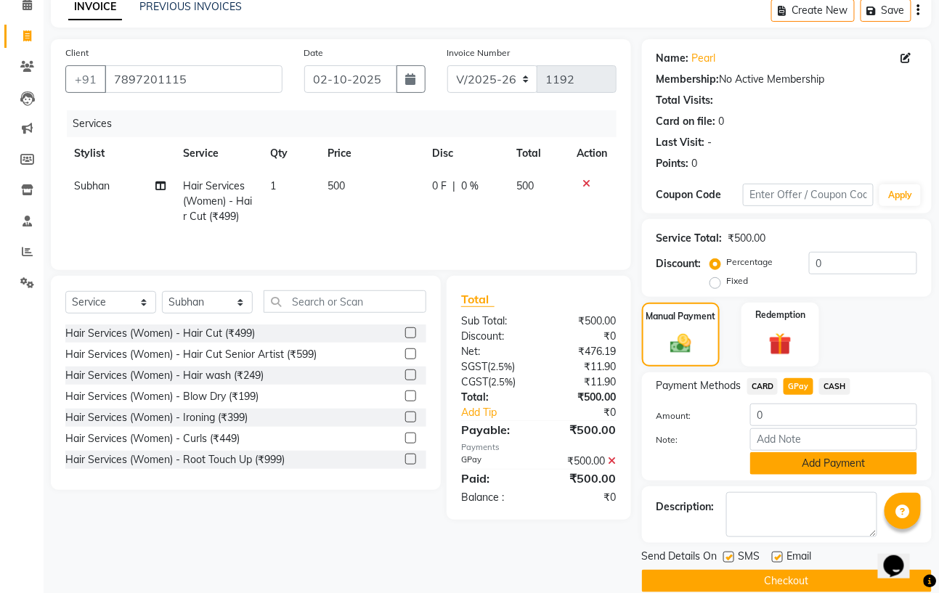
click at [827, 460] on button "Add Payment" at bounding box center [833, 463] width 167 height 23
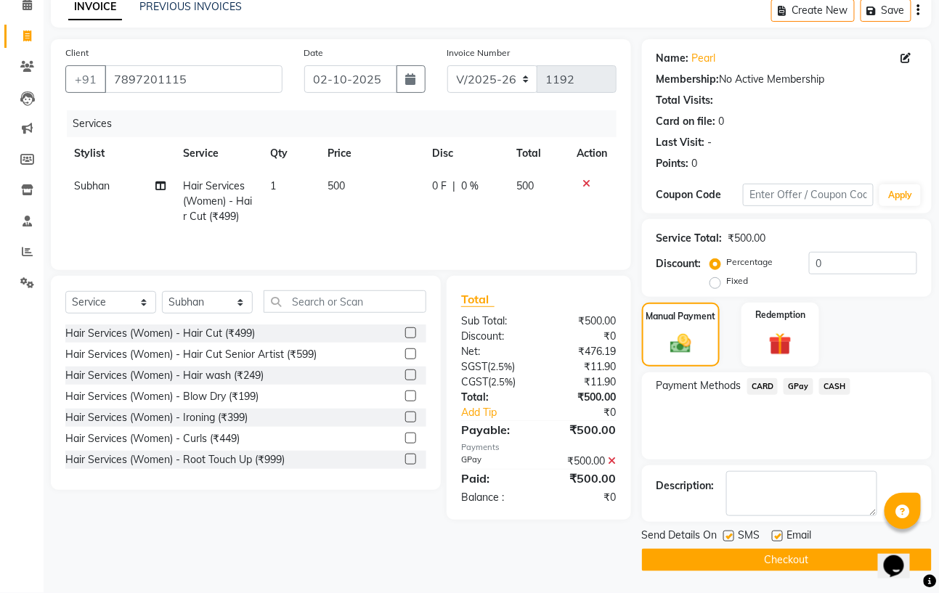
click at [806, 561] on button "Checkout" at bounding box center [787, 560] width 290 height 23
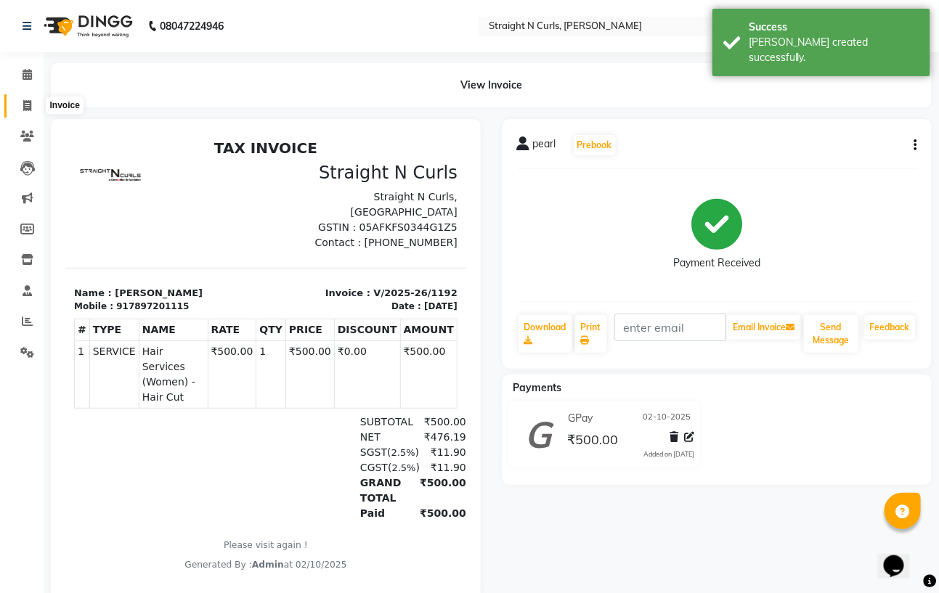
click at [33, 99] on span at bounding box center [27, 106] width 25 height 17
select select "service"
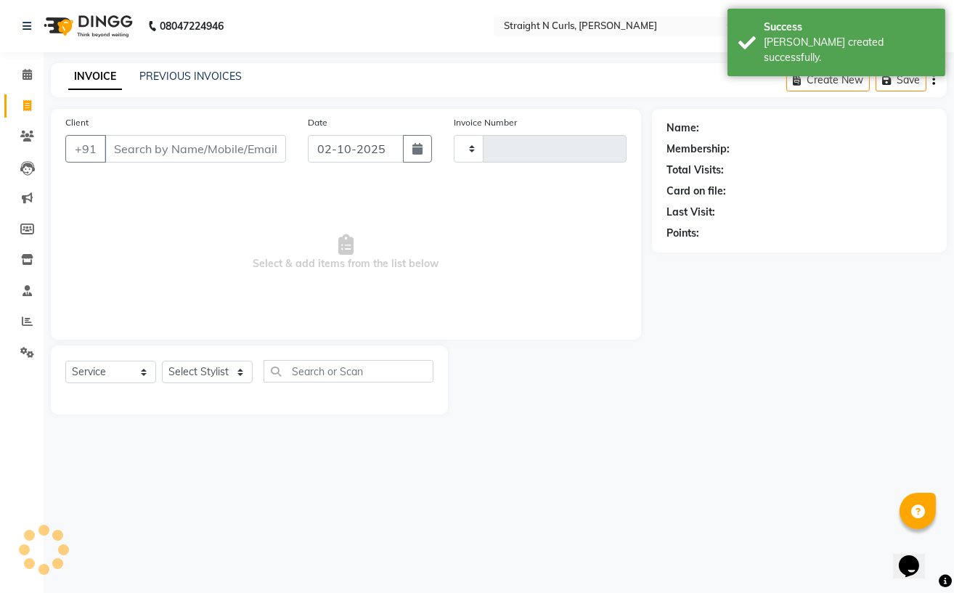
type input "1193"
select select "7039"
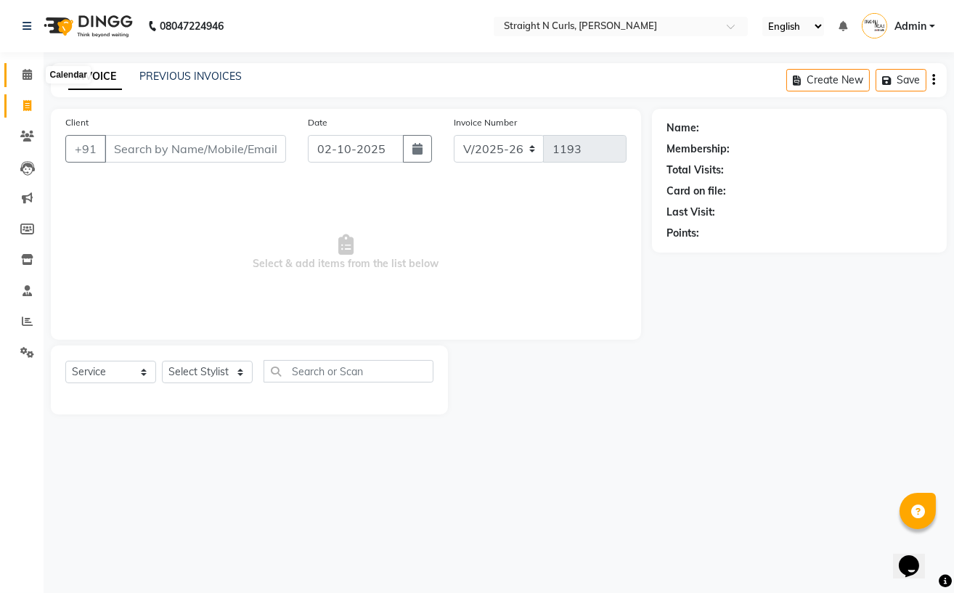
click at [23, 75] on icon at bounding box center [27, 74] width 9 height 11
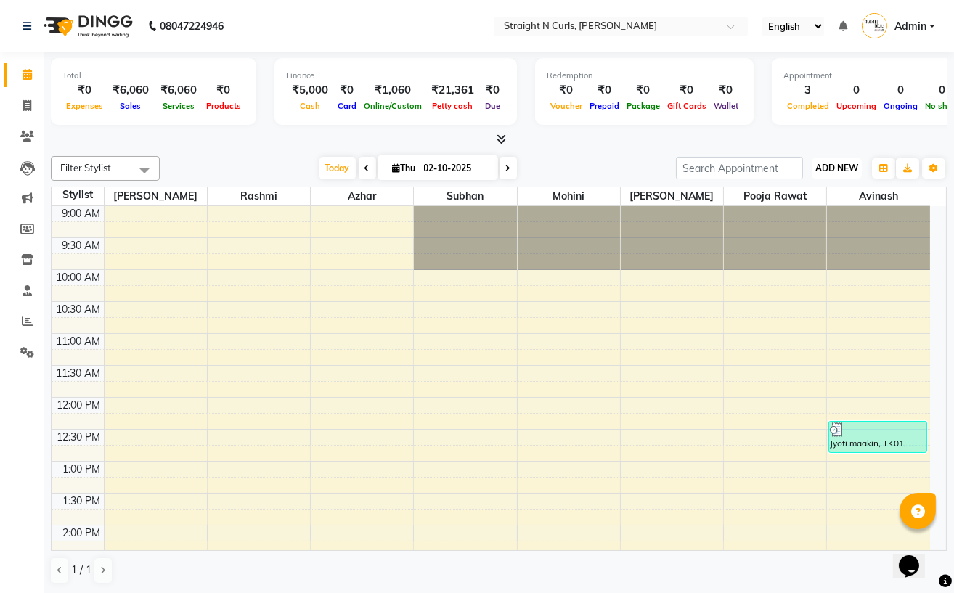
click at [843, 171] on span "ADD NEW" at bounding box center [836, 168] width 43 height 11
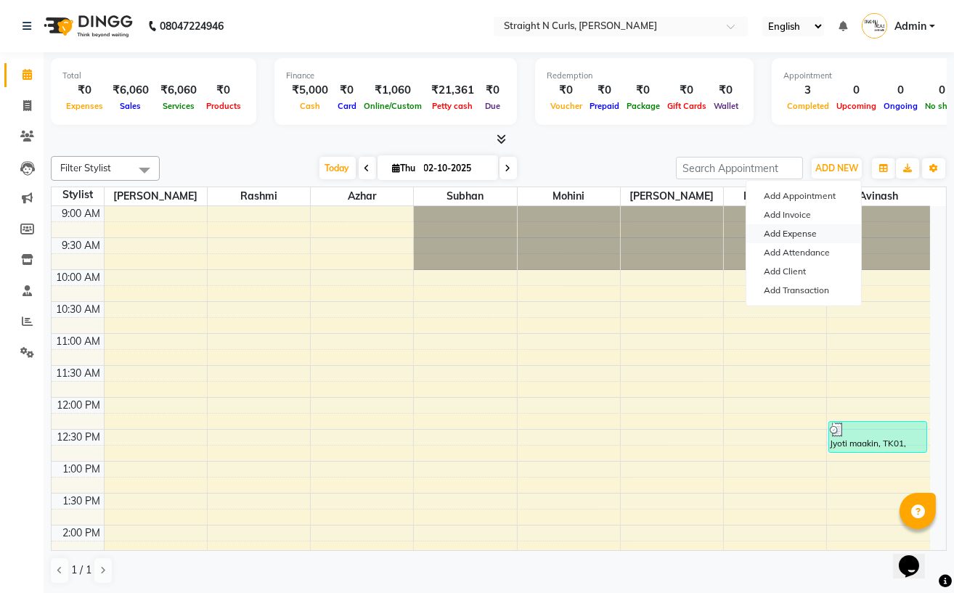
click at [810, 231] on link "Add Expense" at bounding box center [803, 233] width 115 height 19
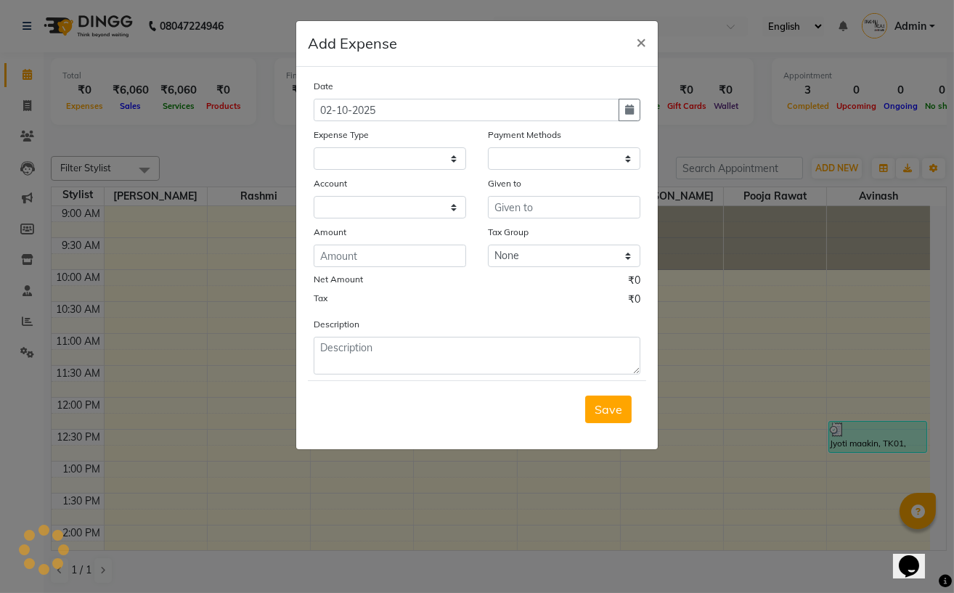
select select "1"
select select "6102"
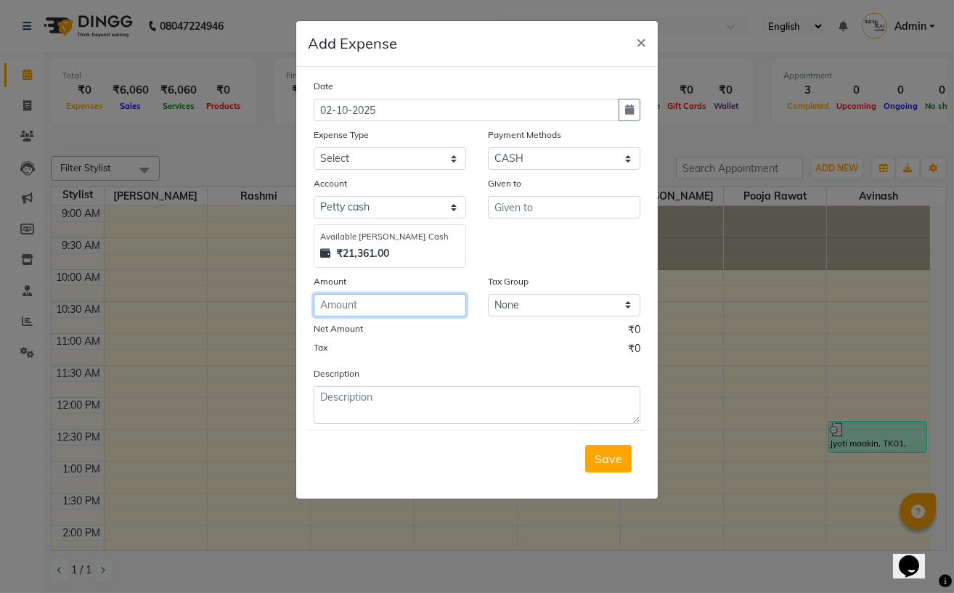
click at [351, 309] on input "number" at bounding box center [390, 305] width 152 height 23
type input "70"
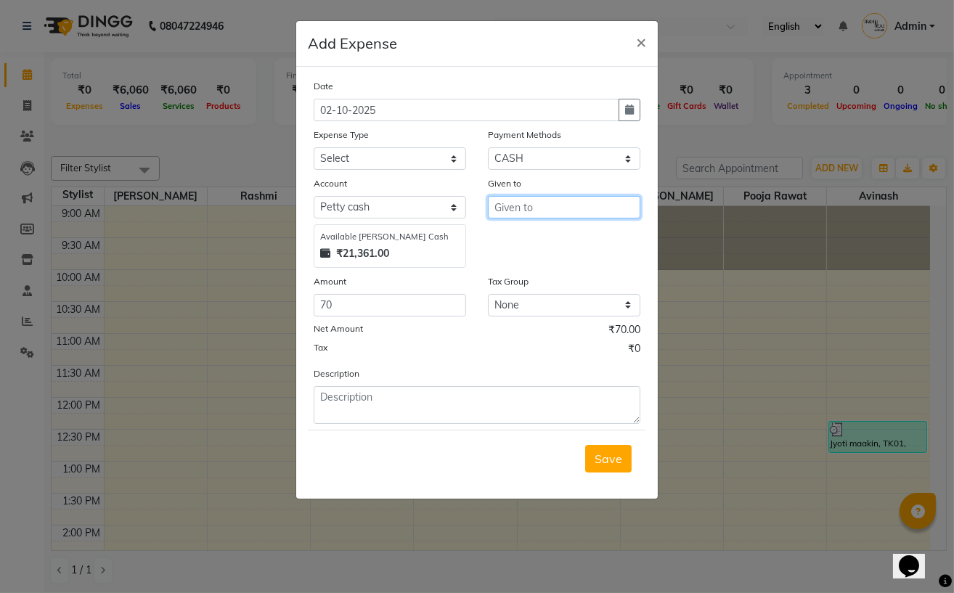
click at [544, 210] on input "text" at bounding box center [564, 207] width 152 height 23
click at [420, 152] on select "Select Advance Salary Cash transfer to bank Client Snacks Electricity Fuel Ince…" at bounding box center [390, 158] width 152 height 23
click at [314, 149] on select "Select Advance Salary Cash transfer to bank Client Snacks Electricity Fuel Ince…" at bounding box center [390, 158] width 152 height 23
click at [441, 165] on select "Select Advance Salary Cash transfer to bank Client Snacks Electricity Fuel Ince…" at bounding box center [390, 158] width 152 height 23
click at [450, 161] on select "Select Advance Salary Cash transfer to bank Client Snacks Electricity Fuel Ince…" at bounding box center [390, 158] width 152 height 23
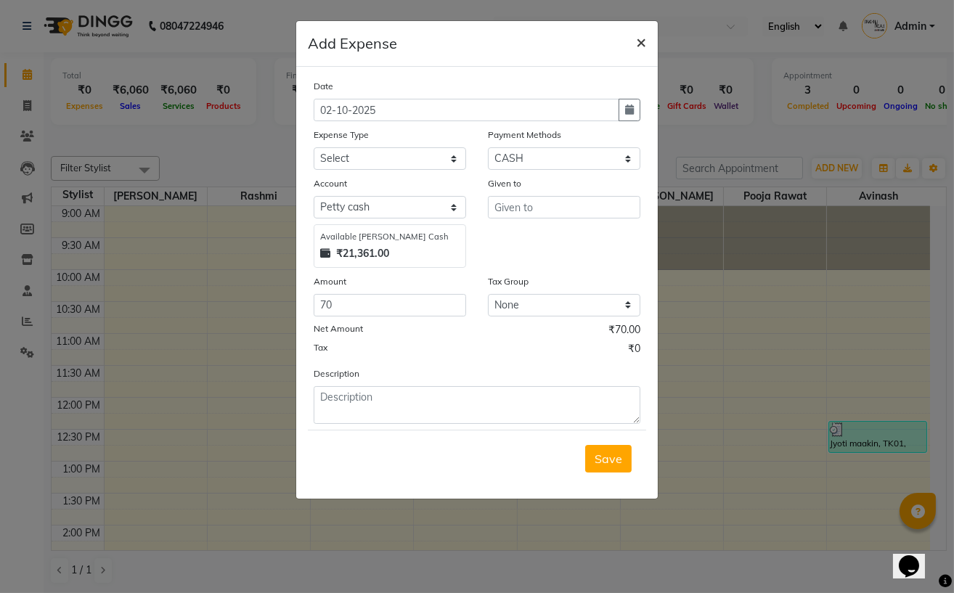
click at [641, 36] on span "×" at bounding box center [641, 41] width 10 height 22
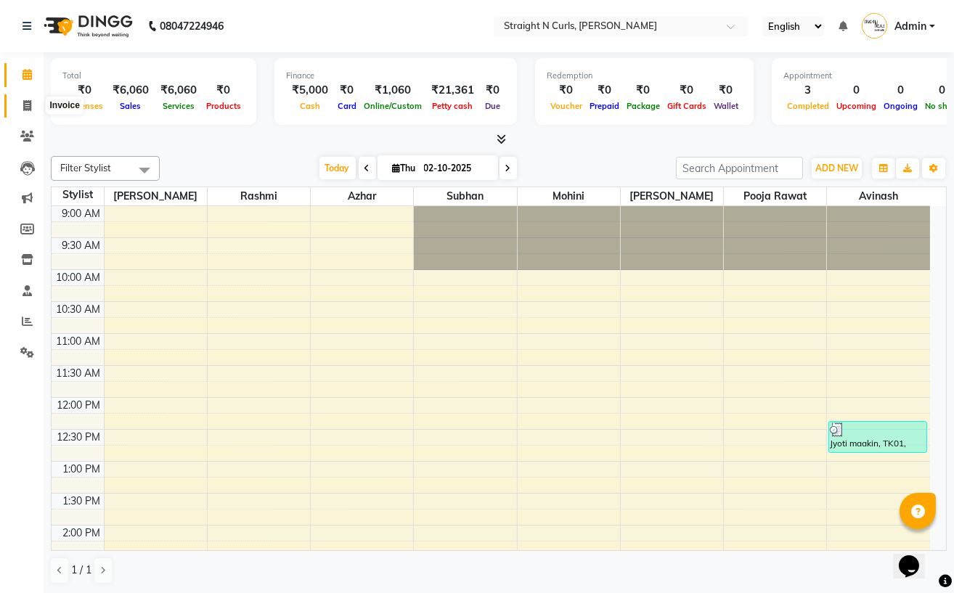
click at [30, 102] on icon at bounding box center [27, 105] width 8 height 11
select select "service"
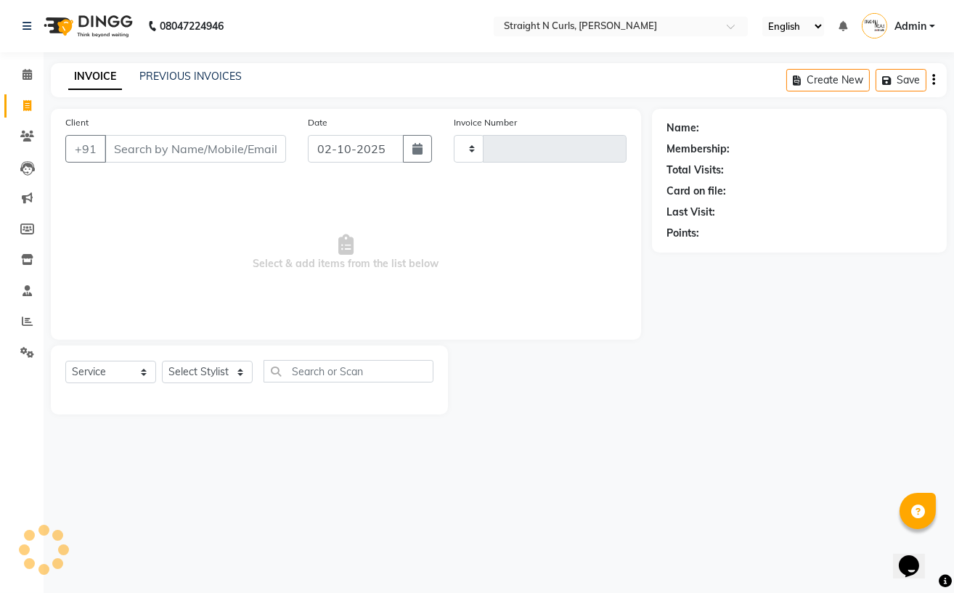
type input "1193"
select select "7039"
click at [28, 290] on icon at bounding box center [27, 290] width 9 height 11
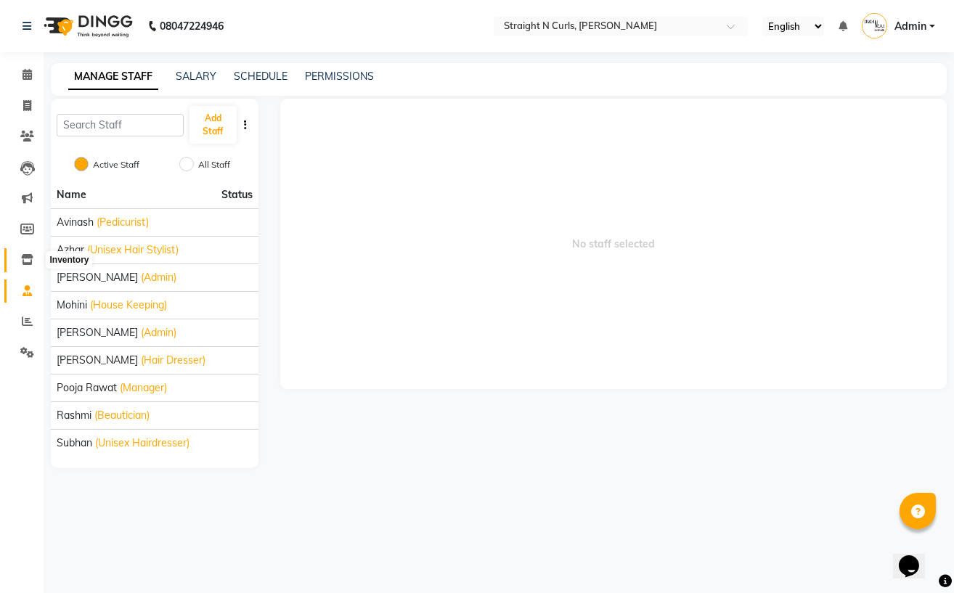
click at [28, 259] on icon at bounding box center [27, 259] width 12 height 11
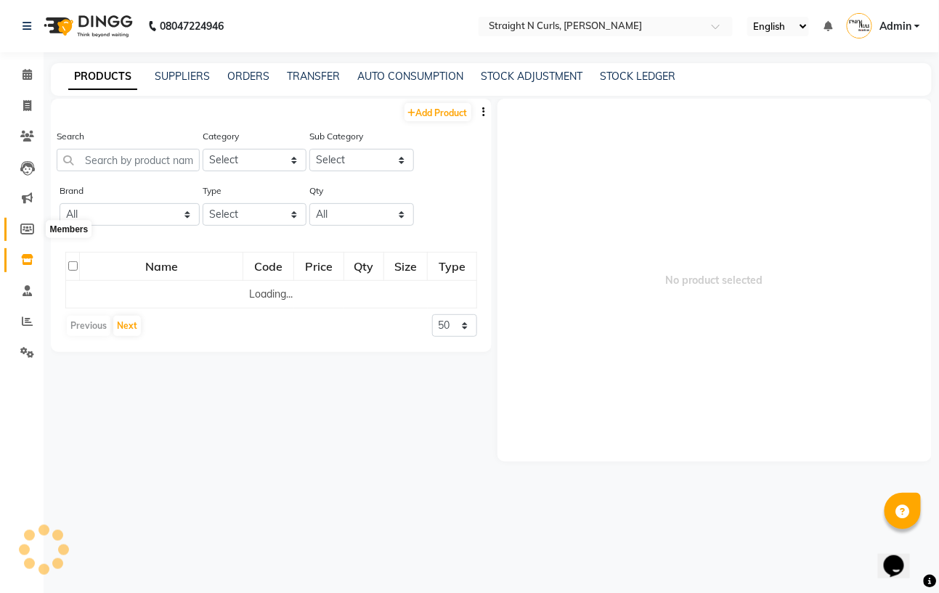
click at [28, 231] on icon at bounding box center [27, 229] width 14 height 11
select select
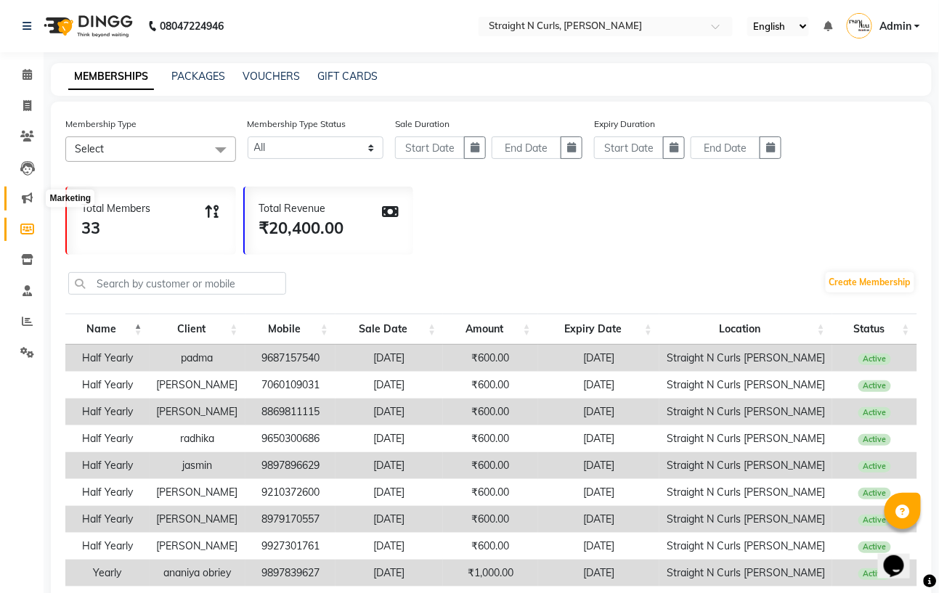
click at [28, 197] on icon at bounding box center [27, 197] width 11 height 11
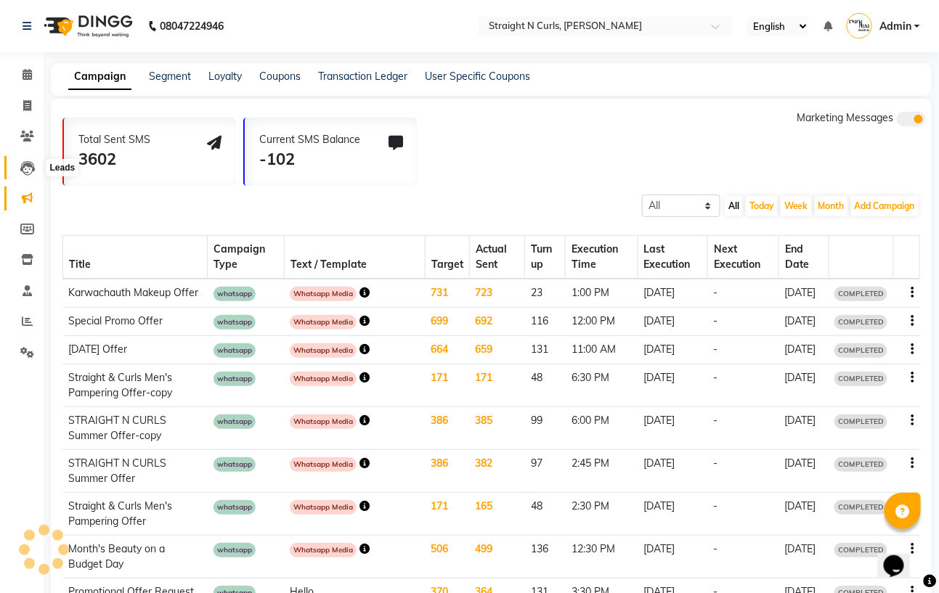
click at [28, 171] on icon at bounding box center [27, 168] width 15 height 15
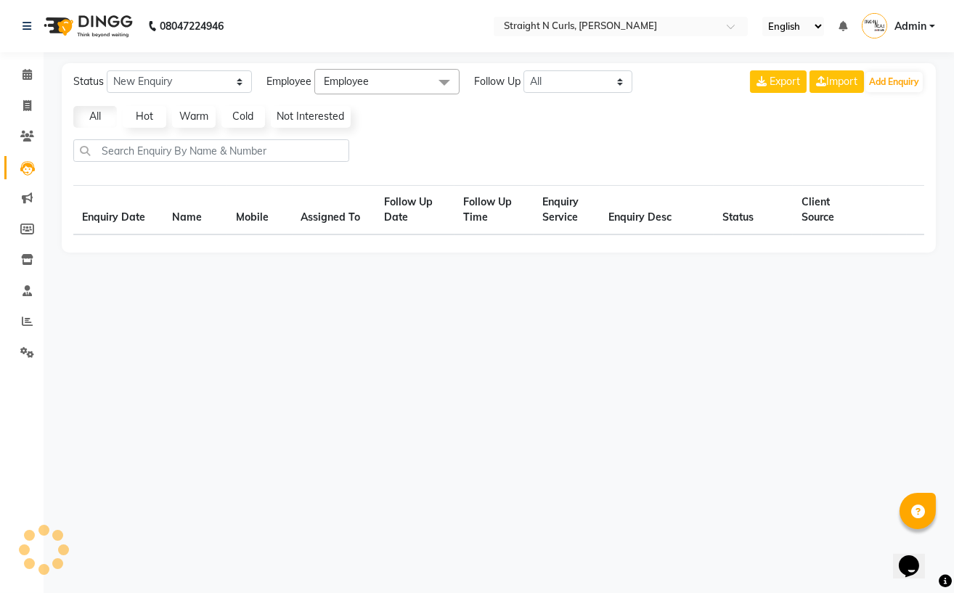
select select "10"
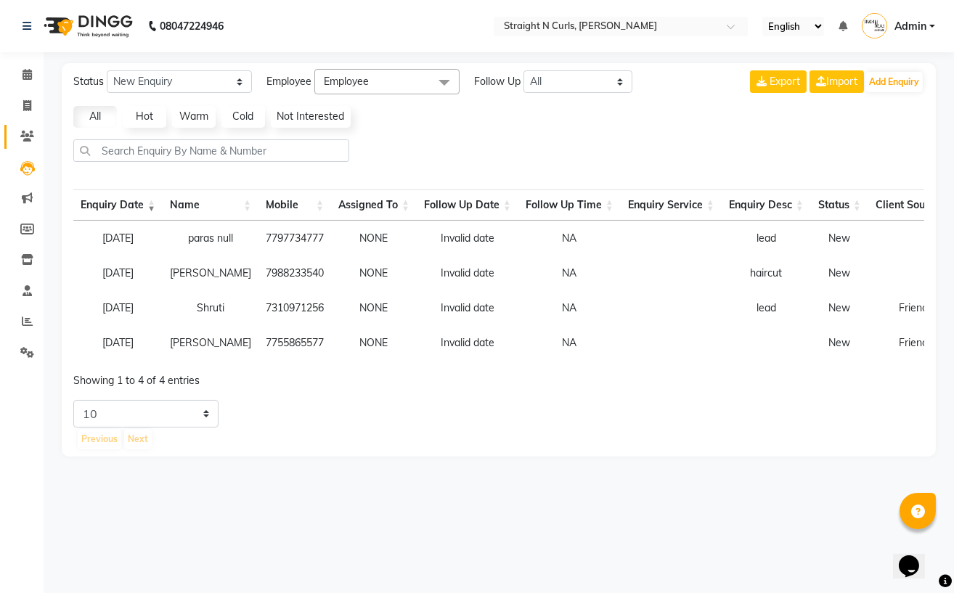
click at [21, 126] on link "Clients" at bounding box center [21, 137] width 35 height 24
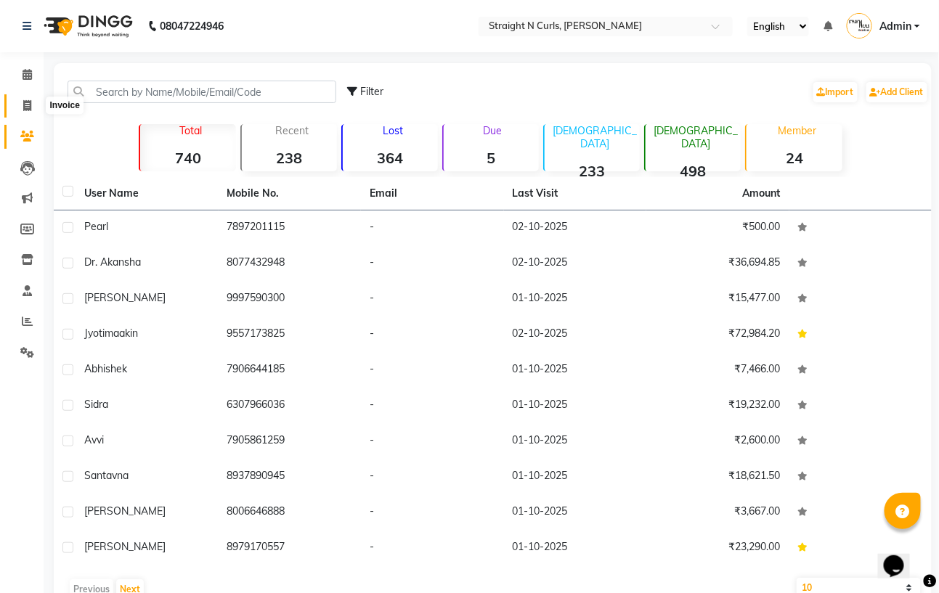
click at [28, 108] on icon at bounding box center [27, 105] width 8 height 11
select select "service"
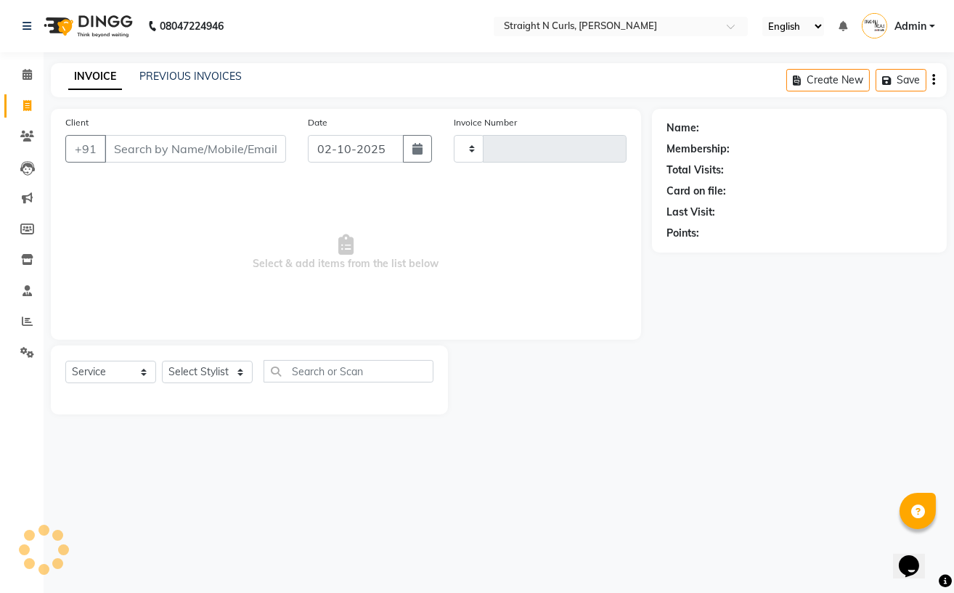
type input "1193"
select select "7039"
click at [27, 76] on icon at bounding box center [27, 74] width 9 height 11
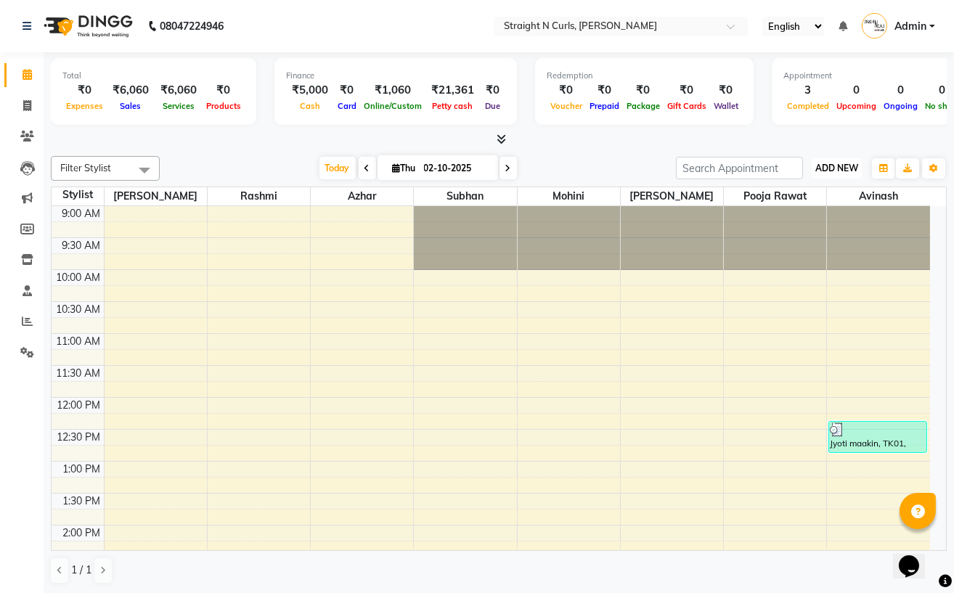
click at [825, 170] on span "ADD NEW" at bounding box center [836, 168] width 43 height 11
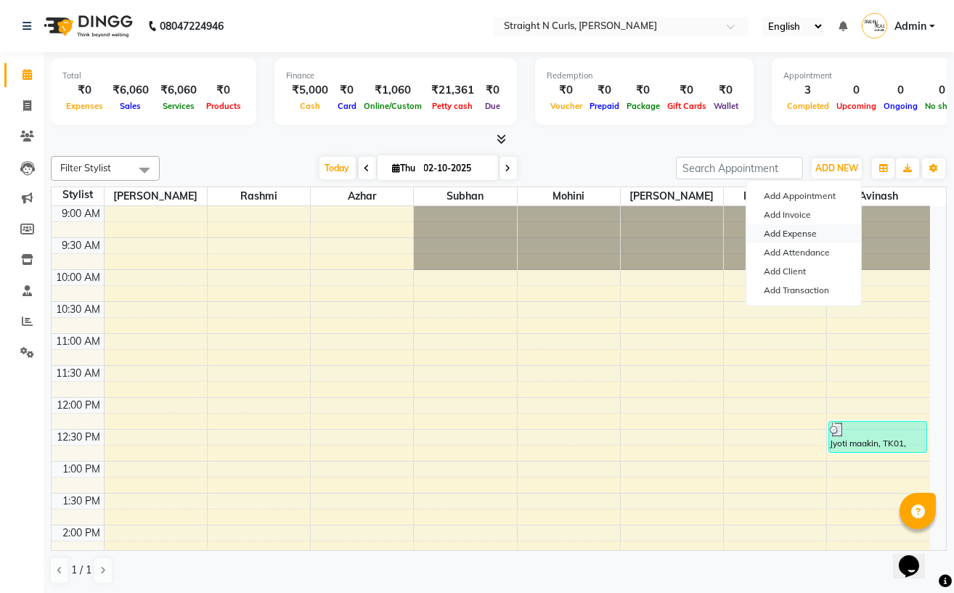
click at [789, 234] on link "Add Expense" at bounding box center [803, 233] width 115 height 19
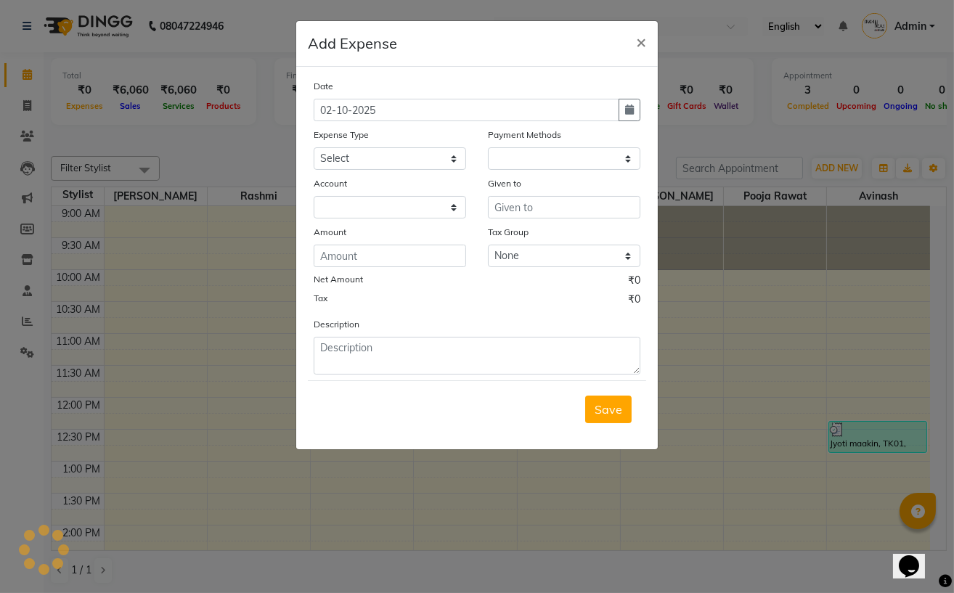
select select "1"
select select "6102"
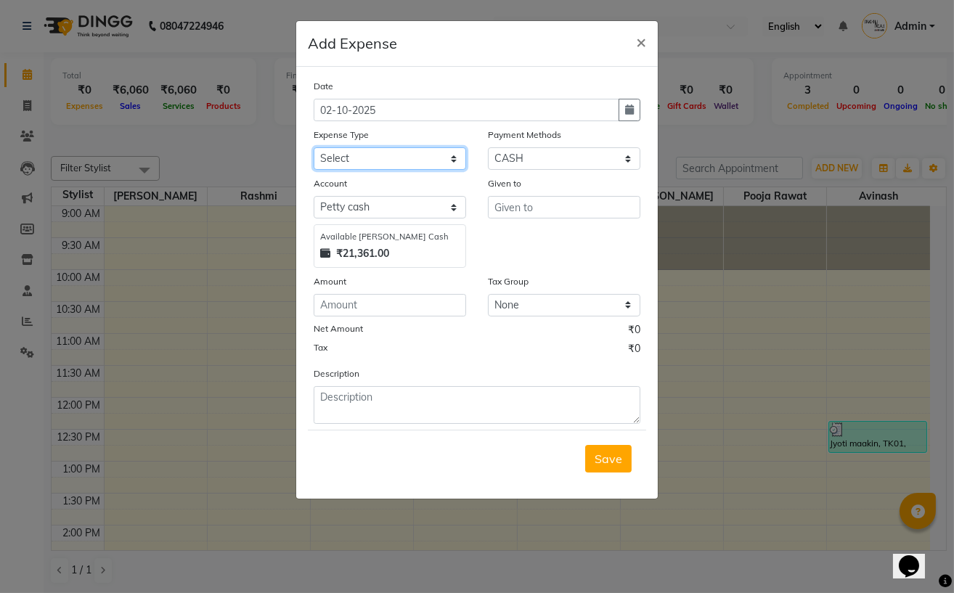
click at [409, 164] on select "Select Advance Salary Cash transfer to bank Client Snacks Electricity Fuel Ince…" at bounding box center [390, 158] width 152 height 23
select select "18827"
click at [314, 149] on select "Select Advance Salary Cash transfer to bank Client Snacks Electricity Fuel Ince…" at bounding box center [390, 158] width 152 height 23
click at [512, 208] on input "text" at bounding box center [564, 207] width 152 height 23
type input "staff"
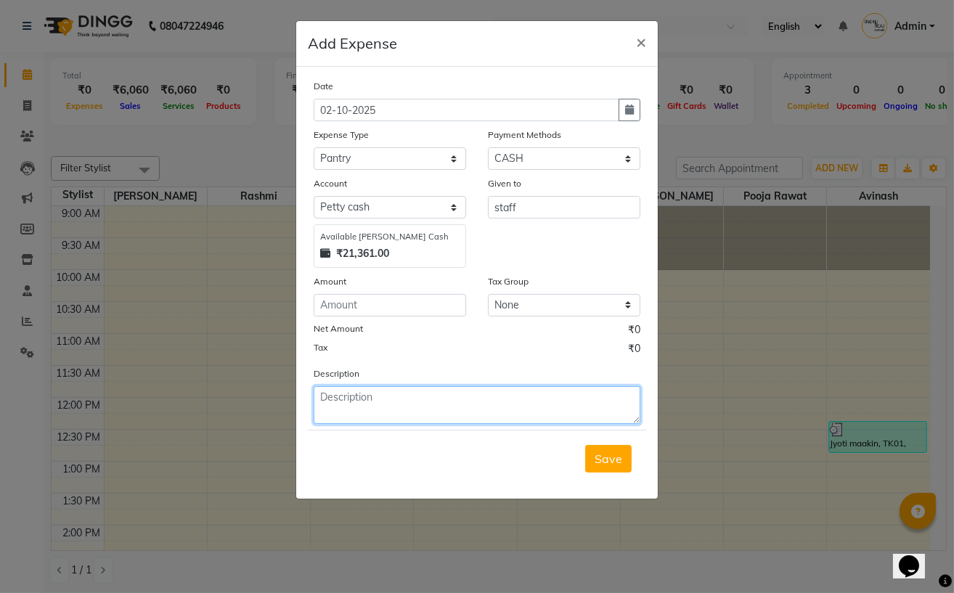
click at [352, 393] on textarea at bounding box center [477, 405] width 327 height 38
type textarea "milk"
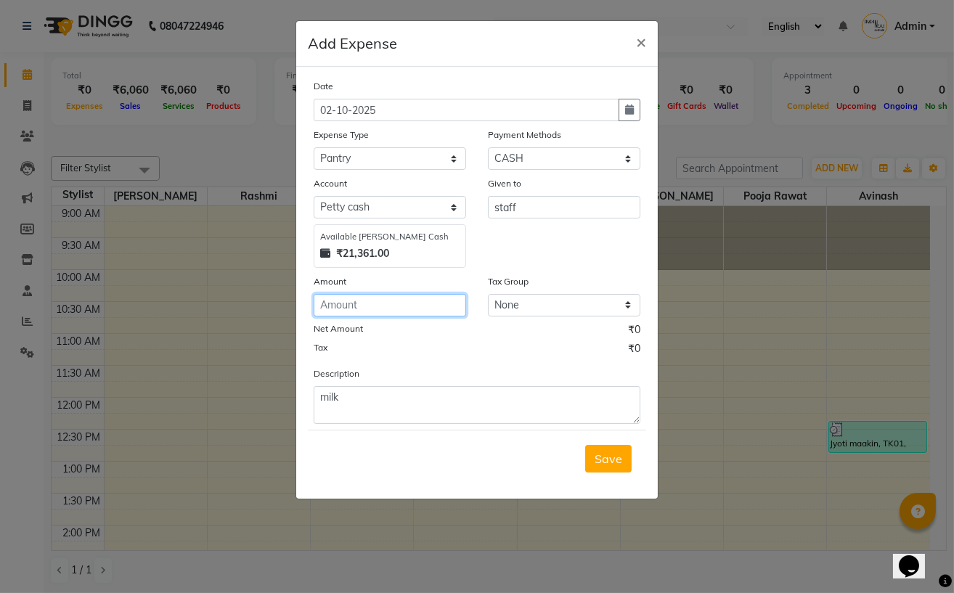
click at [404, 302] on input "number" at bounding box center [390, 305] width 152 height 23
type input "70"
click at [600, 454] on span "Save" at bounding box center [608, 458] width 28 height 15
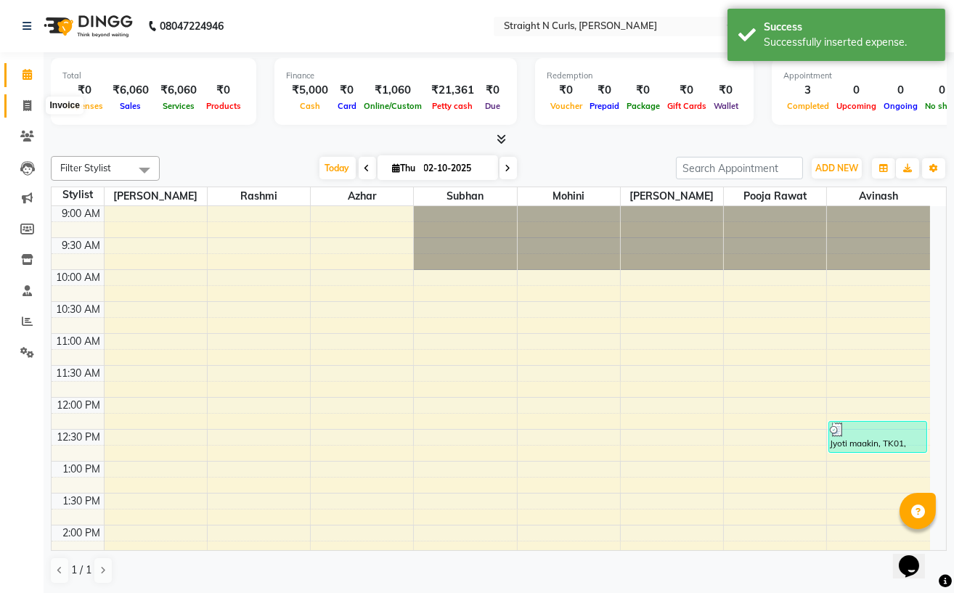
click at [32, 105] on span at bounding box center [27, 106] width 25 height 17
select select "service"
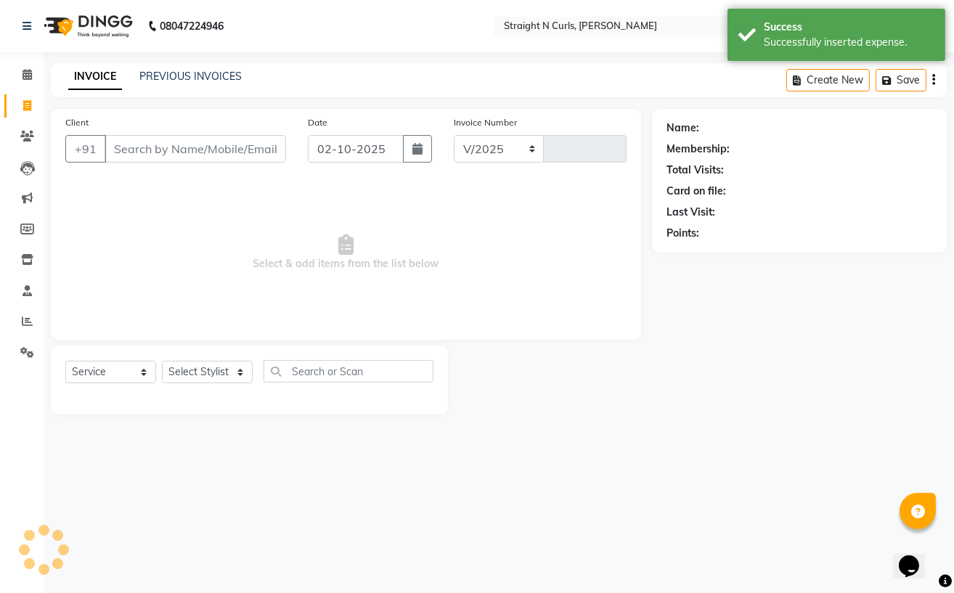
select select "7039"
type input "1193"
click at [166, 75] on link "PREVIOUS INVOICES" at bounding box center [190, 76] width 102 height 13
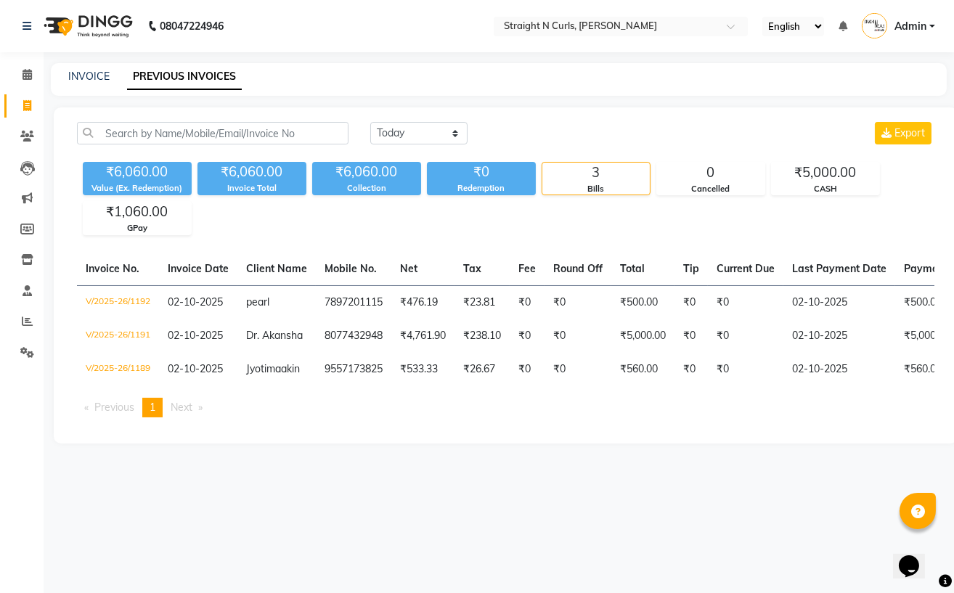
click at [184, 414] on span "Next page" at bounding box center [182, 407] width 22 height 13
click at [192, 414] on span "Next page" at bounding box center [182, 407] width 22 height 13
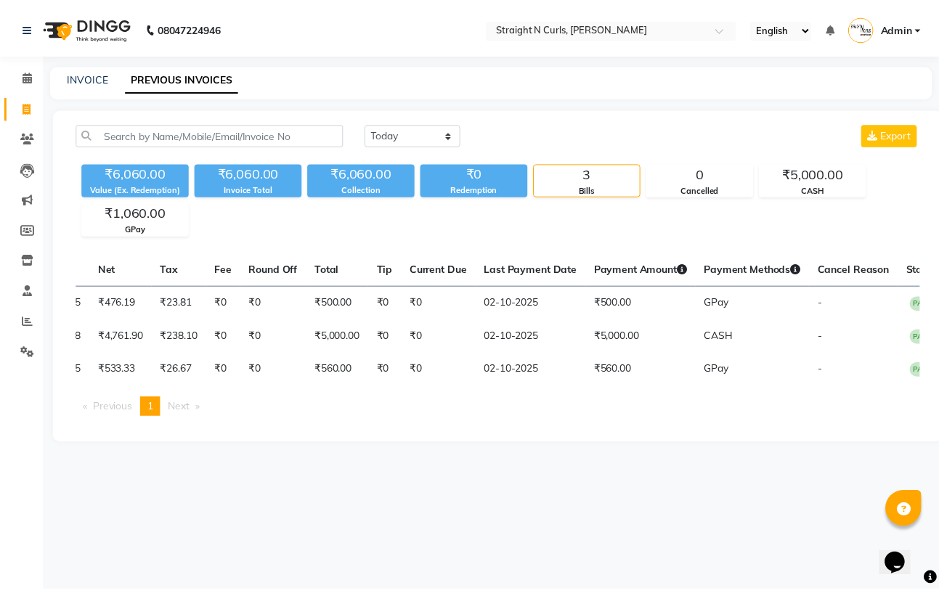
scroll to position [0, 57]
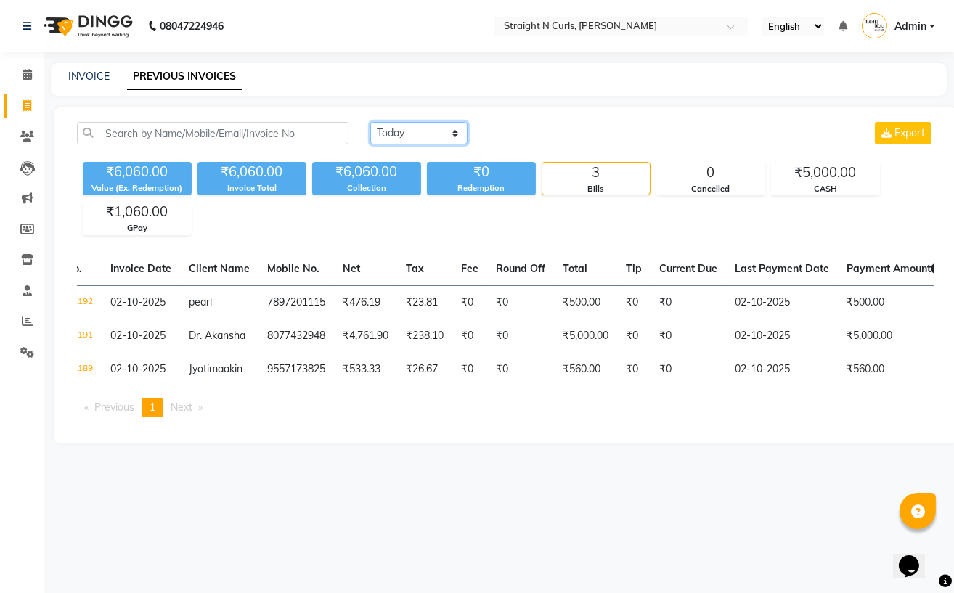
click at [457, 136] on select "Today Yesterday Custom Range" at bounding box center [418, 133] width 97 height 23
select select "yesterday"
click at [370, 122] on select "Today Yesterday Custom Range" at bounding box center [418, 133] width 97 height 23
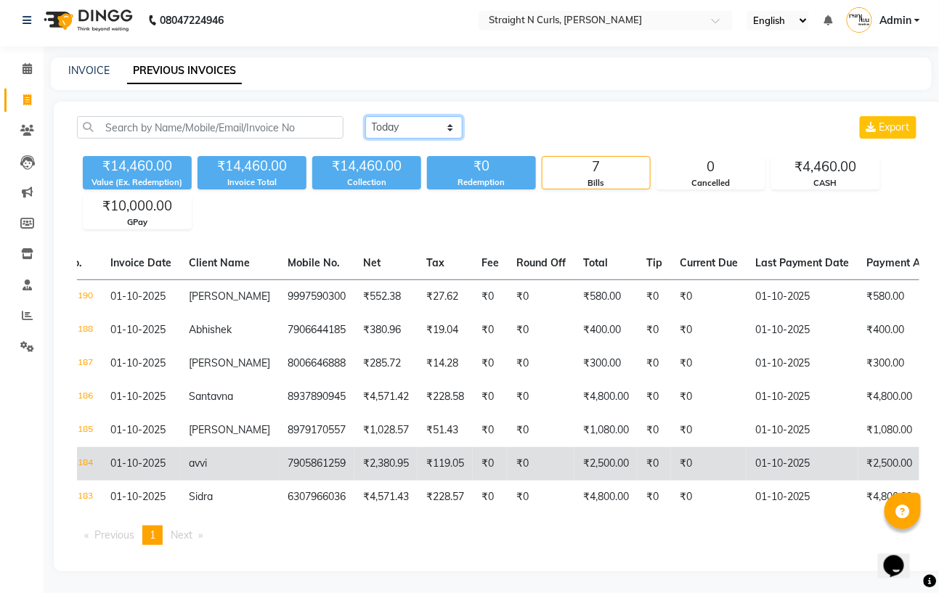
scroll to position [24, 0]
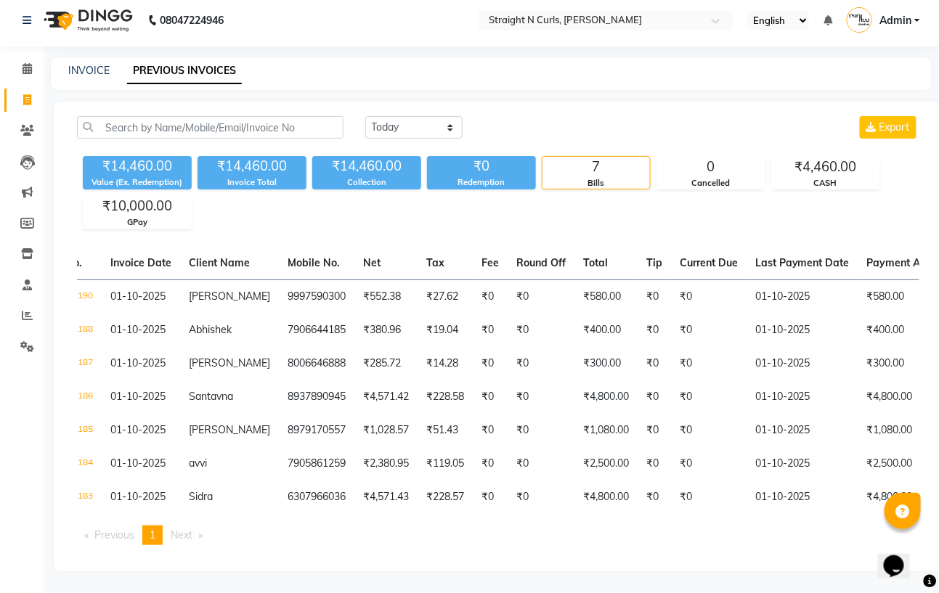
drag, startPoint x: 0, startPoint y: 539, endPoint x: 517, endPoint y: 531, distance: 516.8
click at [517, 531] on ul "Previous page 1 / 1 You're on page 1 Next page" at bounding box center [498, 536] width 842 height 20
click at [30, 63] on icon at bounding box center [27, 68] width 9 height 11
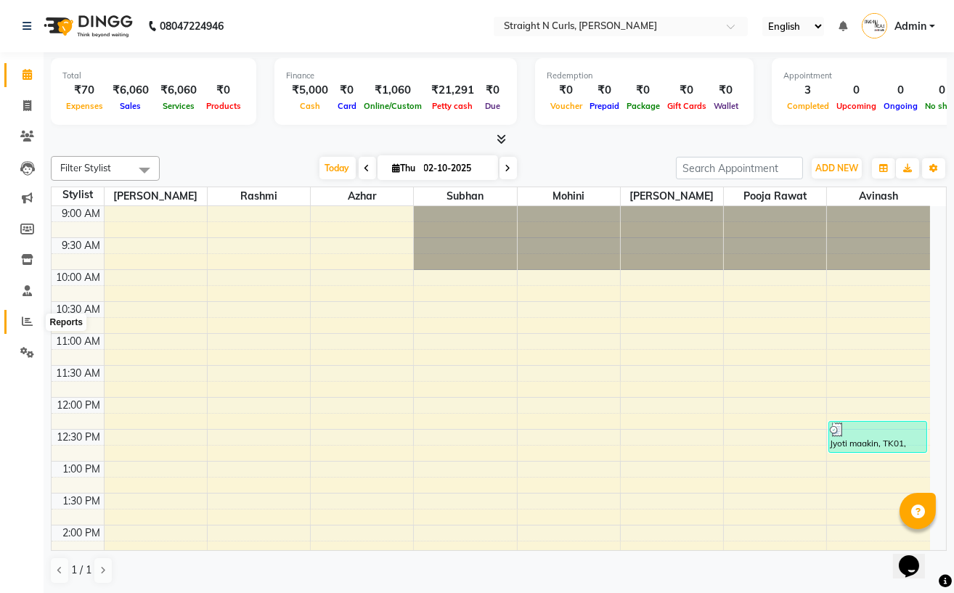
click at [22, 324] on icon at bounding box center [27, 321] width 11 height 11
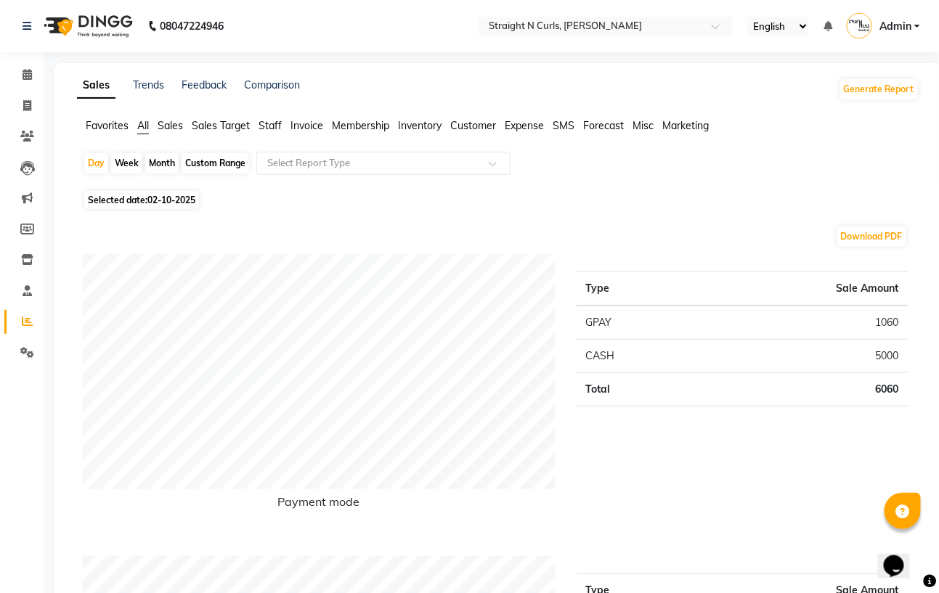
click at [154, 164] on div "Month" at bounding box center [161, 163] width 33 height 20
select select "10"
select select "2025"
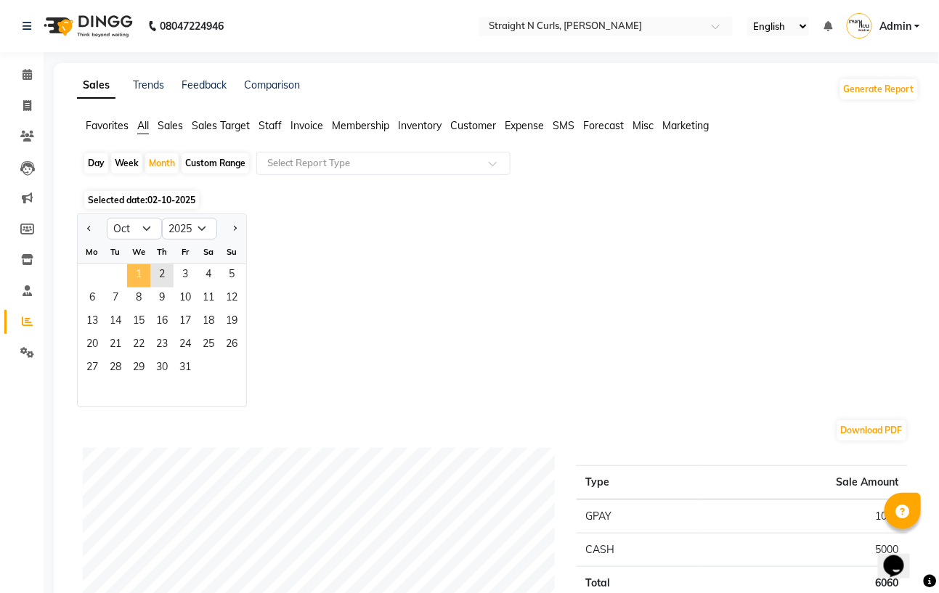
click at [139, 277] on span "1" at bounding box center [138, 275] width 23 height 23
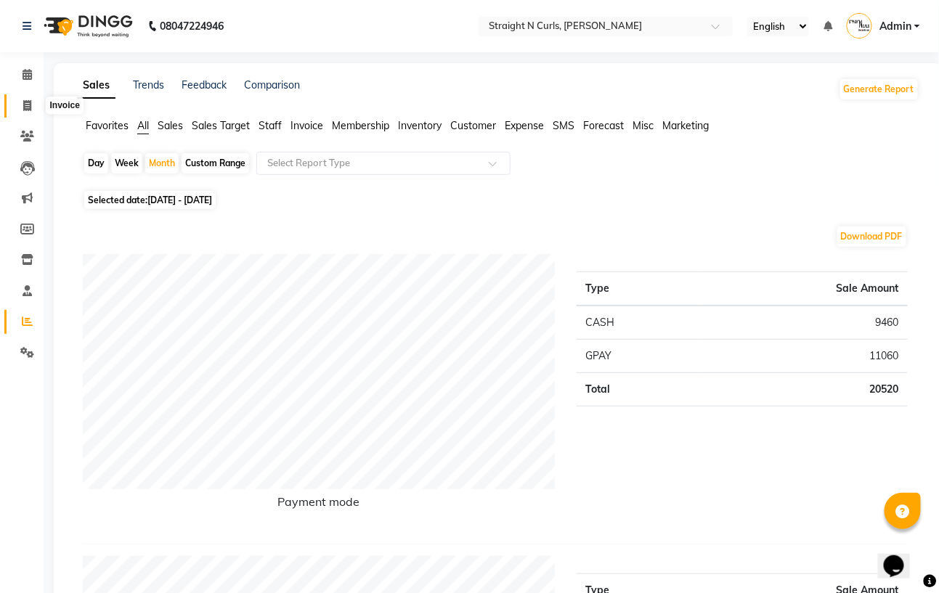
click at [28, 111] on icon at bounding box center [27, 105] width 8 height 11
select select "service"
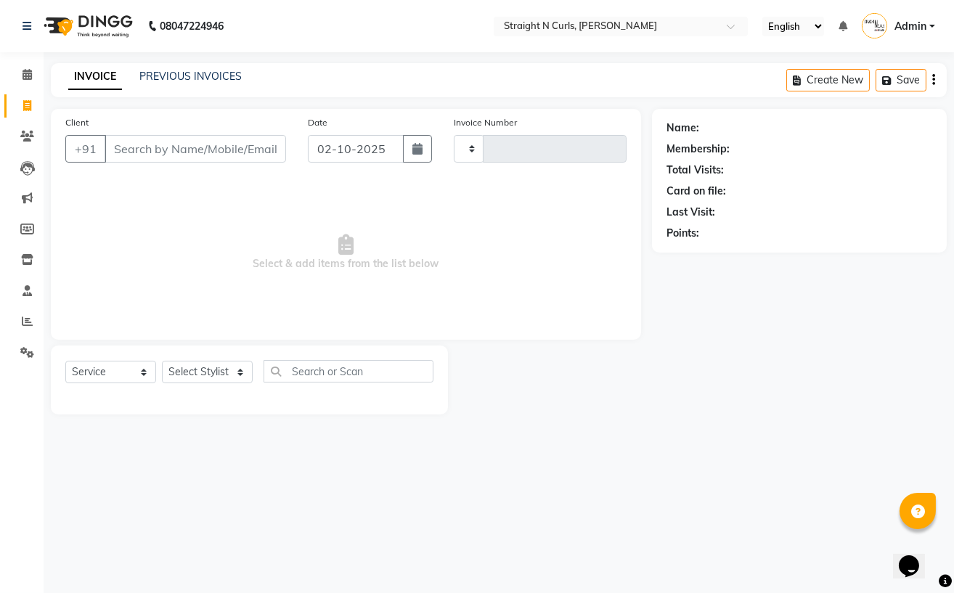
type input "1193"
select select "7039"
click at [421, 152] on icon "button" at bounding box center [417, 149] width 10 height 12
select select "10"
select select "2025"
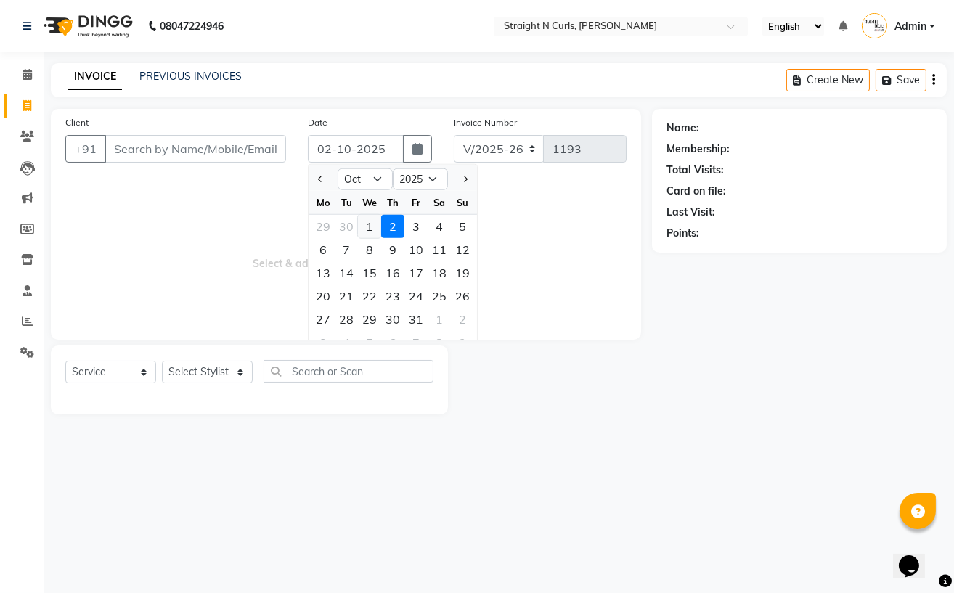
click at [372, 226] on div "1" at bounding box center [369, 226] width 23 height 23
type input "01-10-2025"
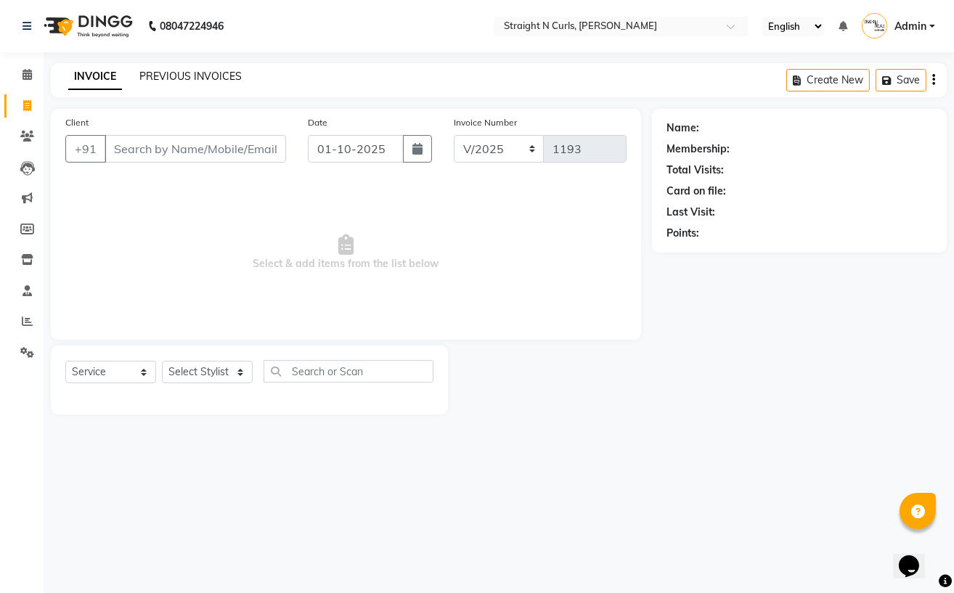
click at [218, 70] on link "PREVIOUS INVOICES" at bounding box center [190, 76] width 102 height 13
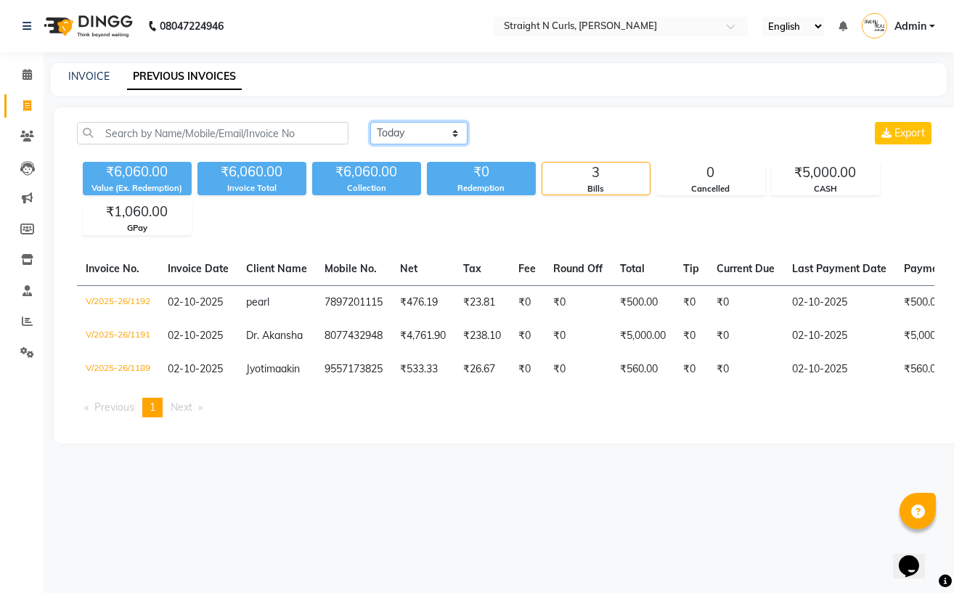
click at [421, 139] on select "Today Yesterday Custom Range" at bounding box center [418, 133] width 97 height 23
select select "yesterday"
click at [370, 122] on select "Today Yesterday Custom Range" at bounding box center [418, 133] width 97 height 23
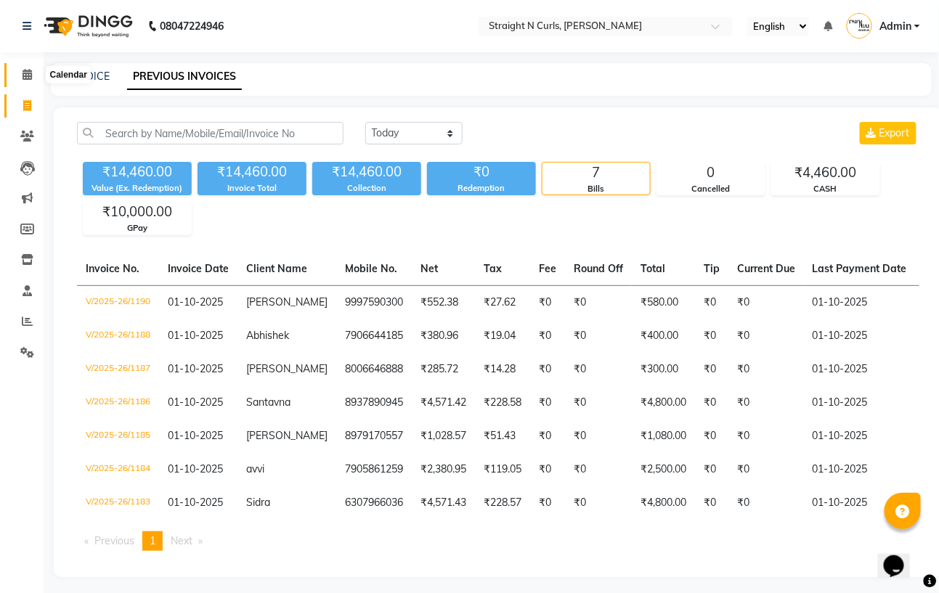
click at [25, 82] on span at bounding box center [27, 75] width 25 height 17
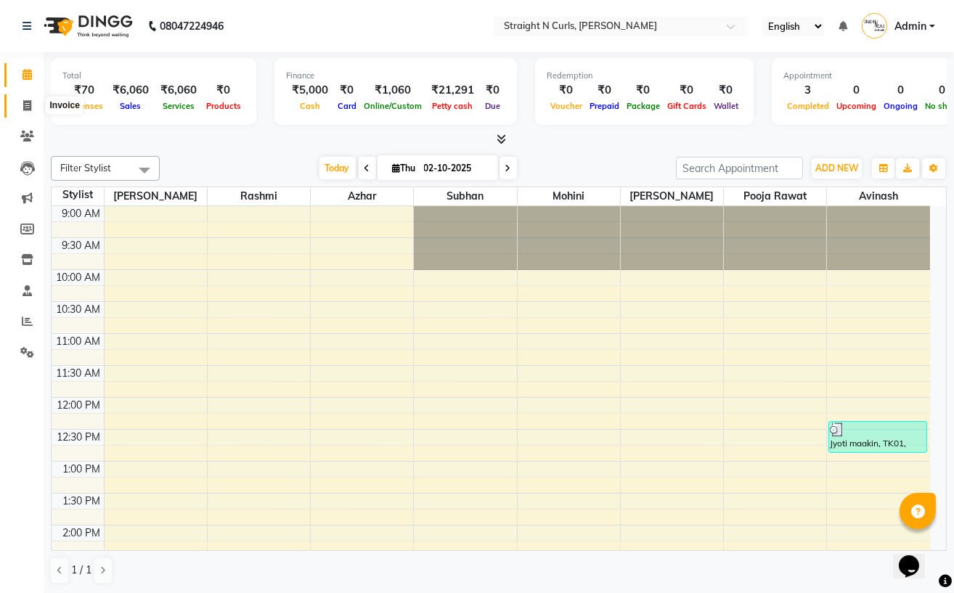
click at [30, 108] on icon at bounding box center [27, 105] width 8 height 11
select select "service"
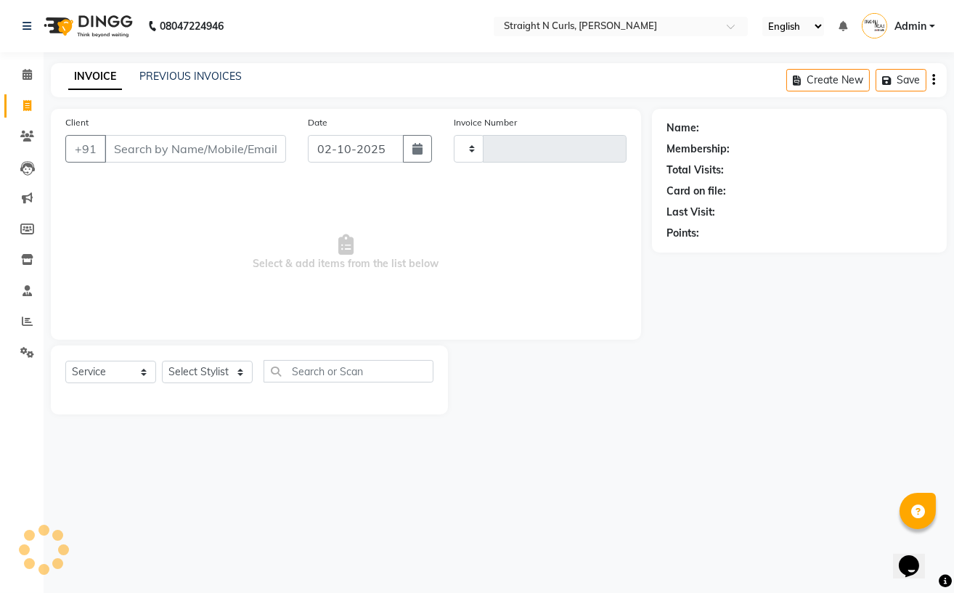
type input "1193"
select select "7039"
click at [23, 75] on icon at bounding box center [27, 74] width 9 height 11
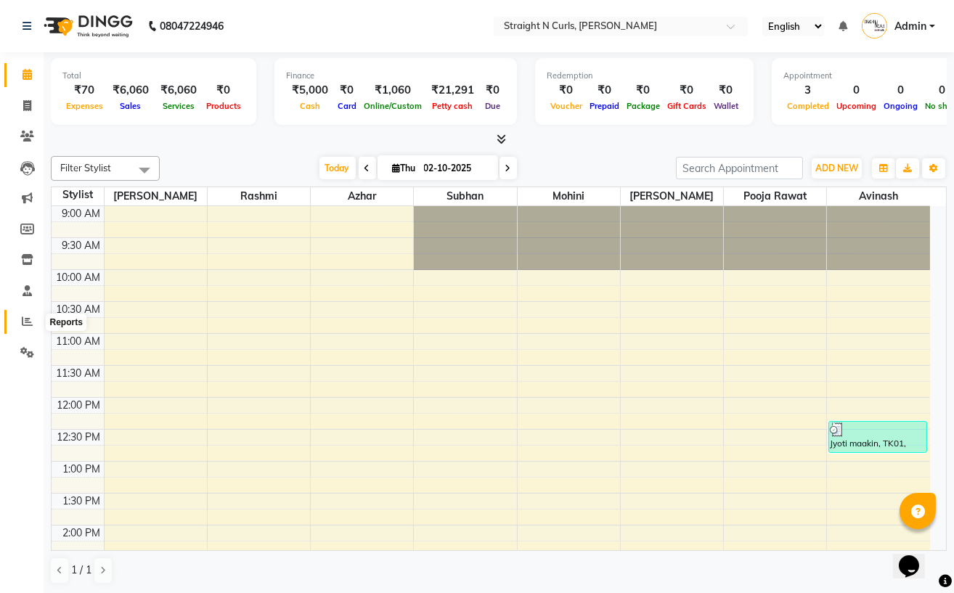
click at [22, 327] on icon at bounding box center [27, 321] width 11 height 11
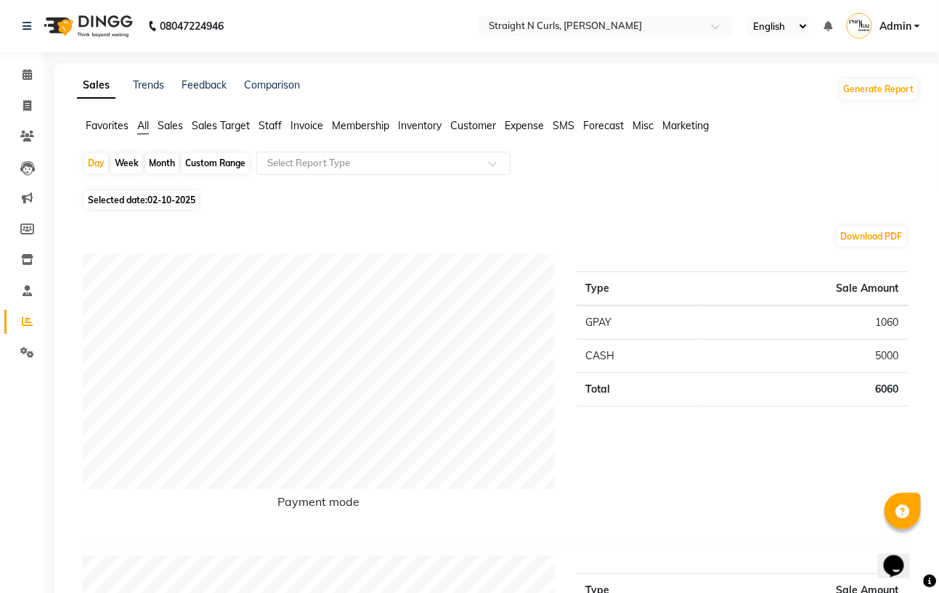
click at [157, 164] on div "Month" at bounding box center [161, 163] width 33 height 20
select select "10"
select select "2025"
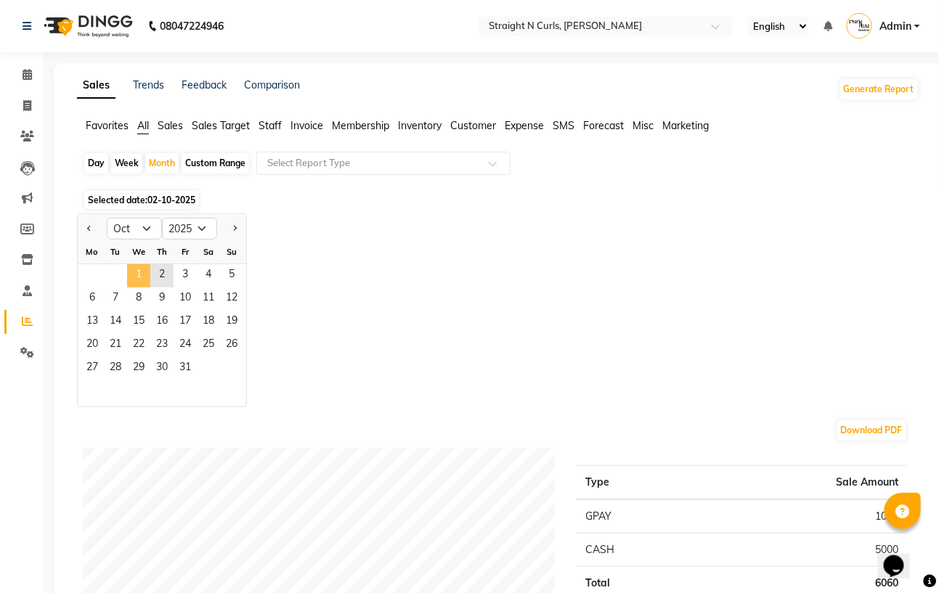
click at [142, 277] on span "1" at bounding box center [138, 275] width 23 height 23
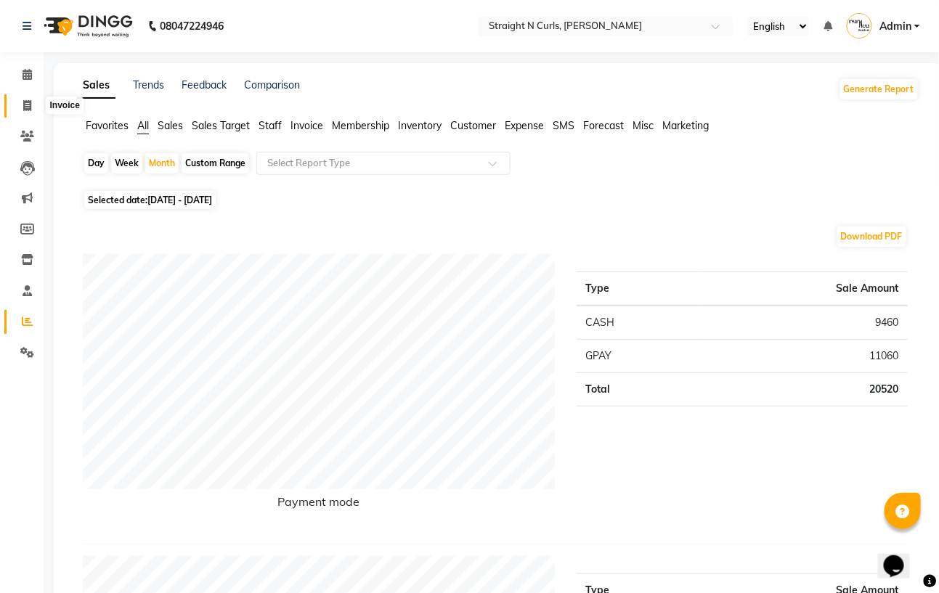
click at [30, 105] on icon at bounding box center [27, 105] width 8 height 11
select select "service"
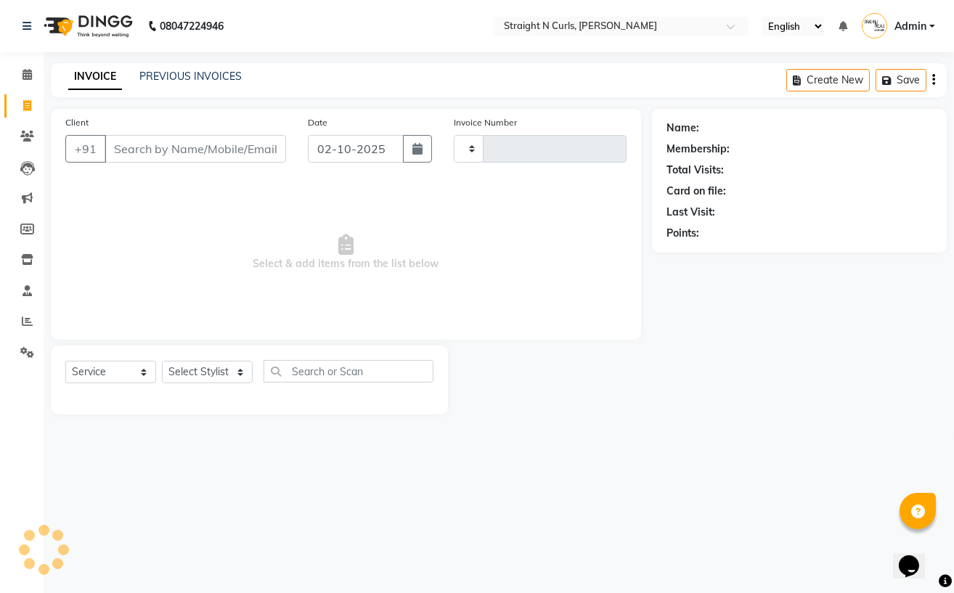
type input "1193"
select select "7039"
click at [205, 73] on link "PREVIOUS INVOICES" at bounding box center [190, 76] width 102 height 13
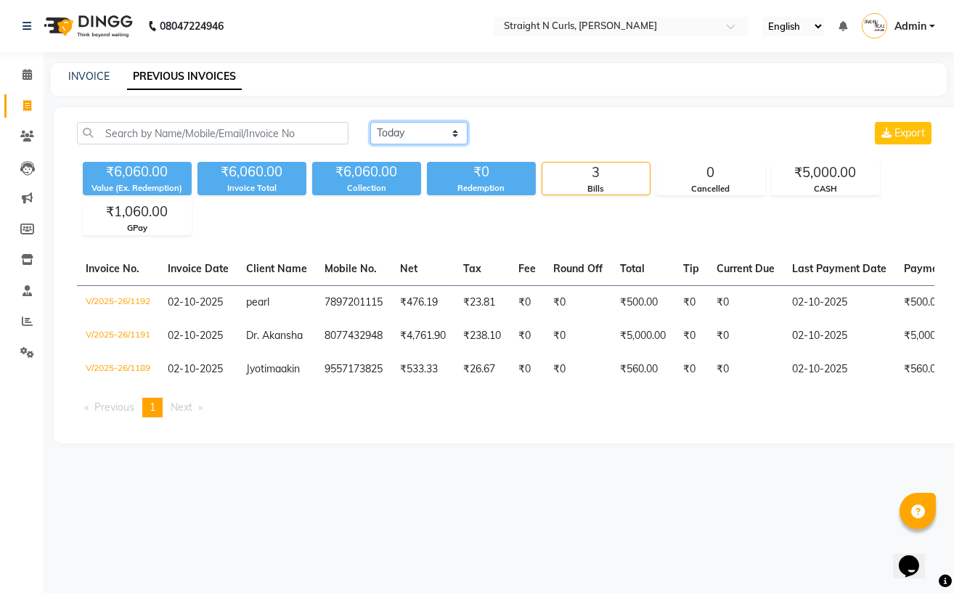
click at [393, 137] on select "Today Yesterday Custom Range" at bounding box center [418, 133] width 97 height 23
select select "yesterday"
click at [370, 122] on select "Today Yesterday Custom Range" at bounding box center [418, 133] width 97 height 23
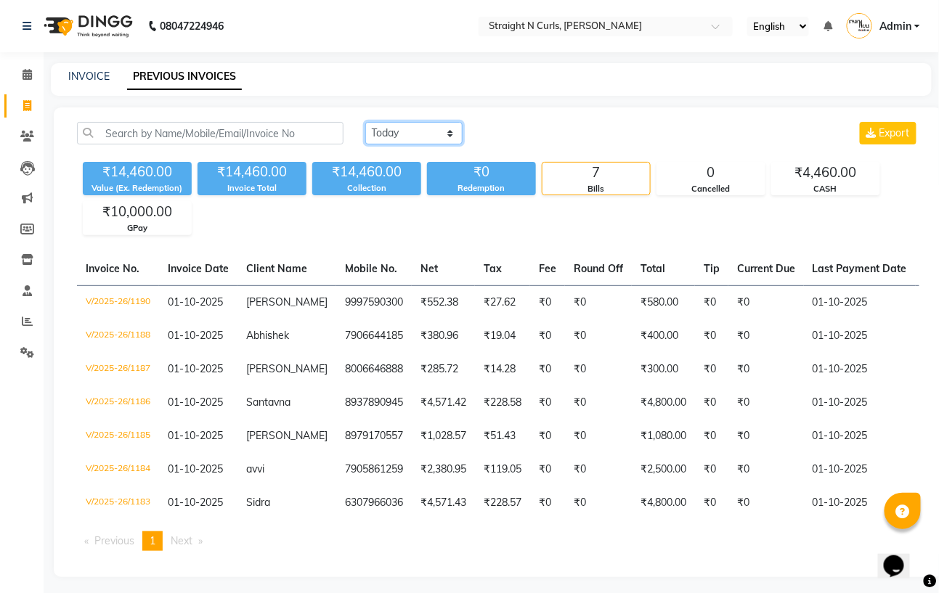
scroll to position [24, 0]
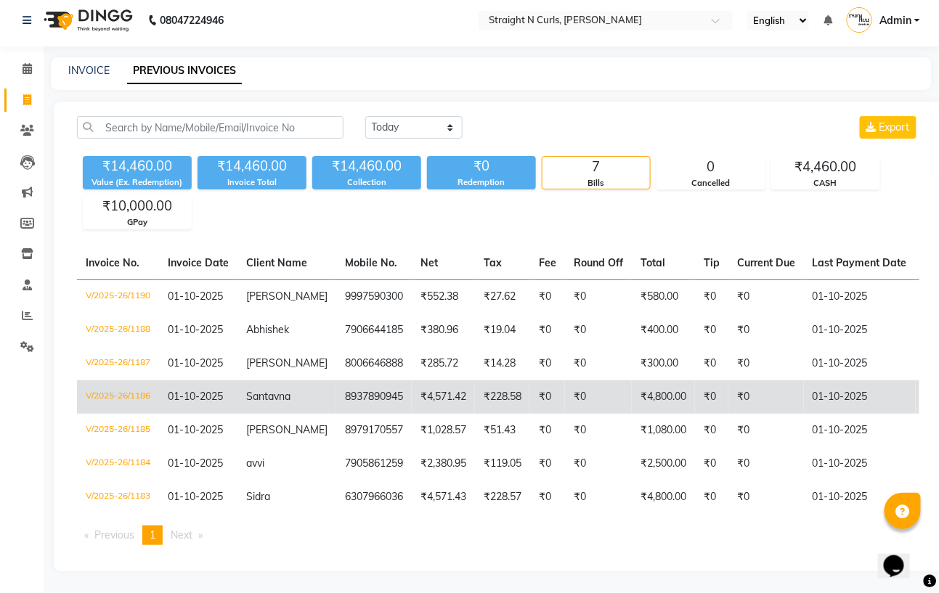
click at [637, 380] on td "₹4,800.00" at bounding box center [662, 396] width 63 height 33
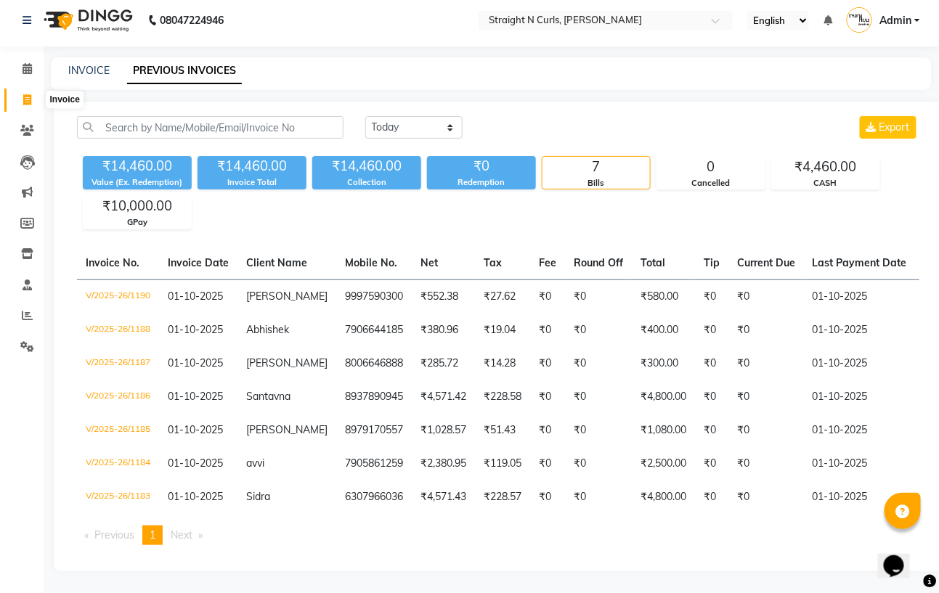
click at [28, 92] on span at bounding box center [27, 100] width 25 height 17
select select "service"
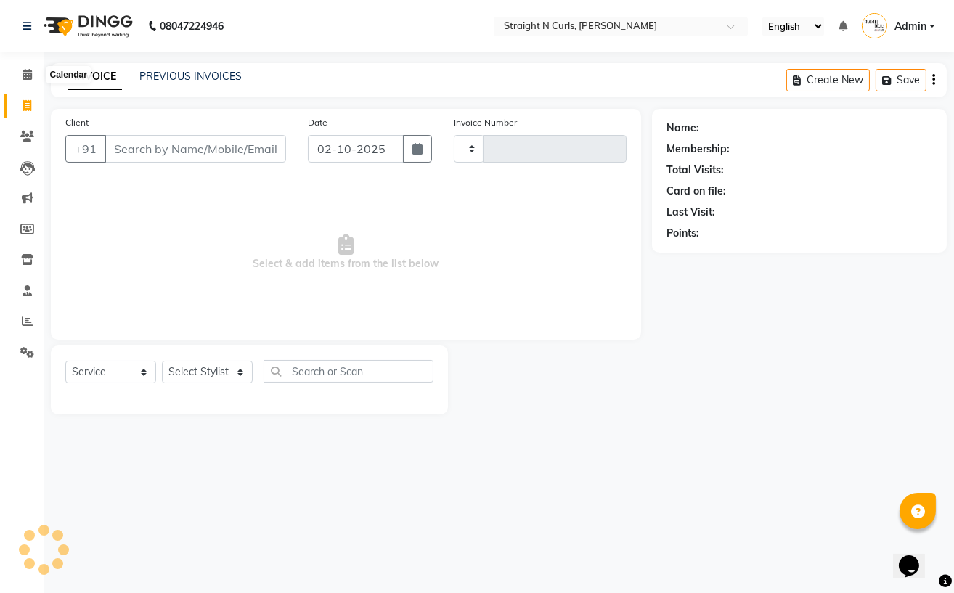
type input "1193"
select select "7039"
click at [23, 75] on icon at bounding box center [27, 74] width 9 height 11
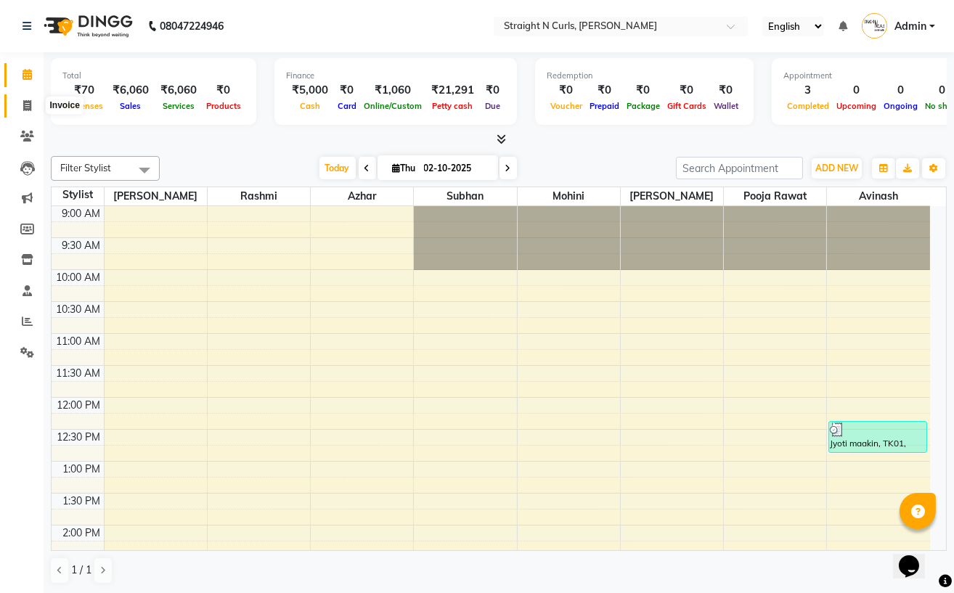
click at [23, 111] on icon at bounding box center [27, 105] width 8 height 11
select select "service"
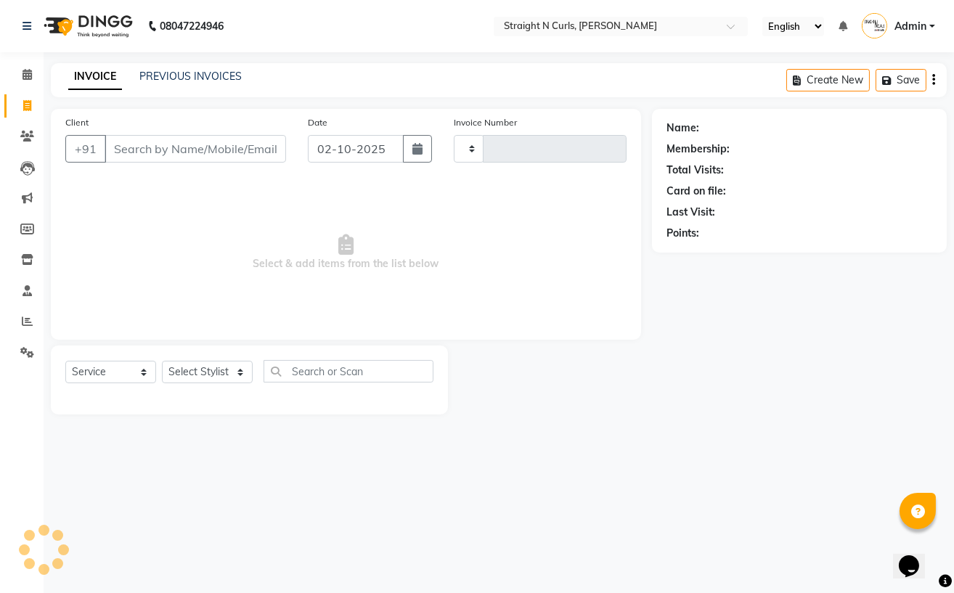
type input "1193"
select select "7039"
